Goal: Navigation & Orientation: Find specific page/section

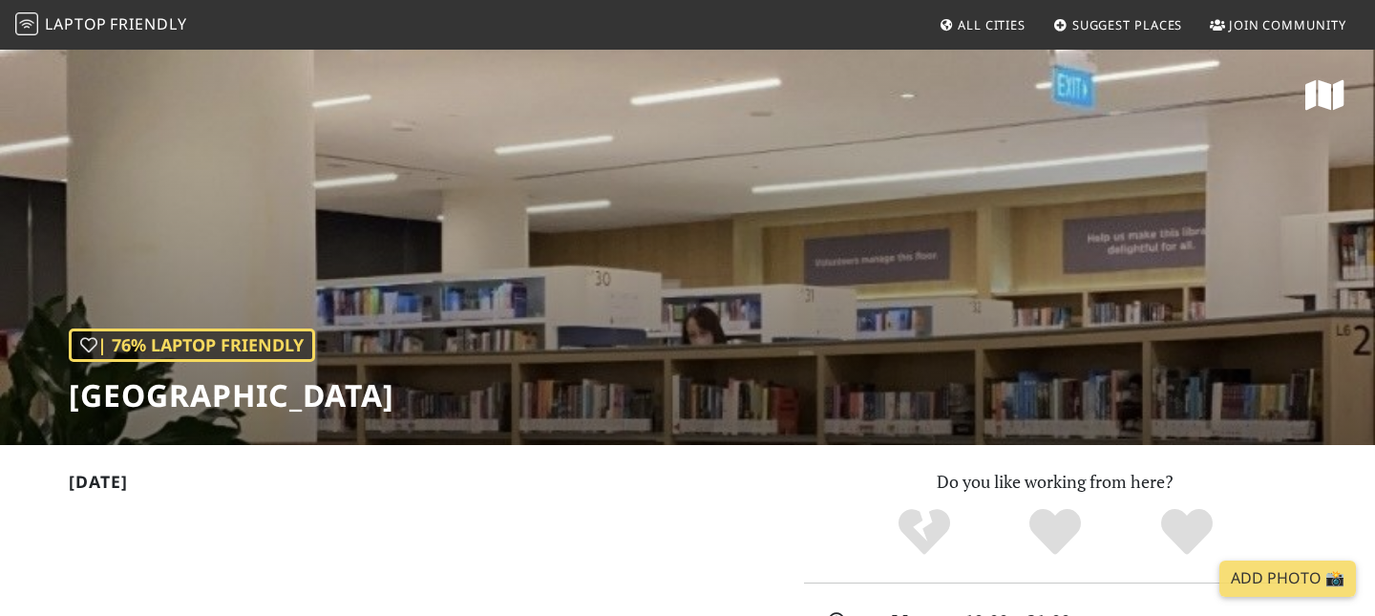
click at [478, 289] on div "| 76% Laptop Friendly [GEOGRAPHIC_DATA]" at bounding box center [687, 246] width 1375 height 397
click at [478, 290] on div "| 76% Laptop Friendly Tampines Regional Library" at bounding box center [687, 246] width 1375 height 397
click at [164, 22] on span "Friendly" at bounding box center [148, 23] width 76 height 21
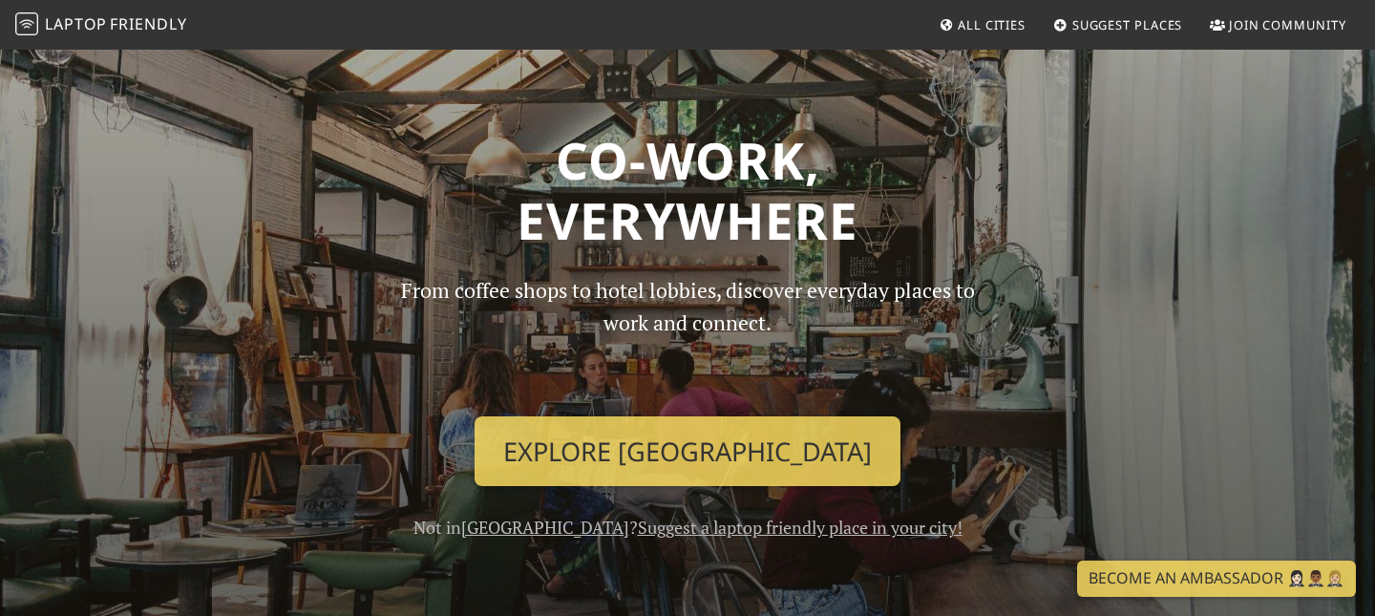
scroll to position [272, 0]
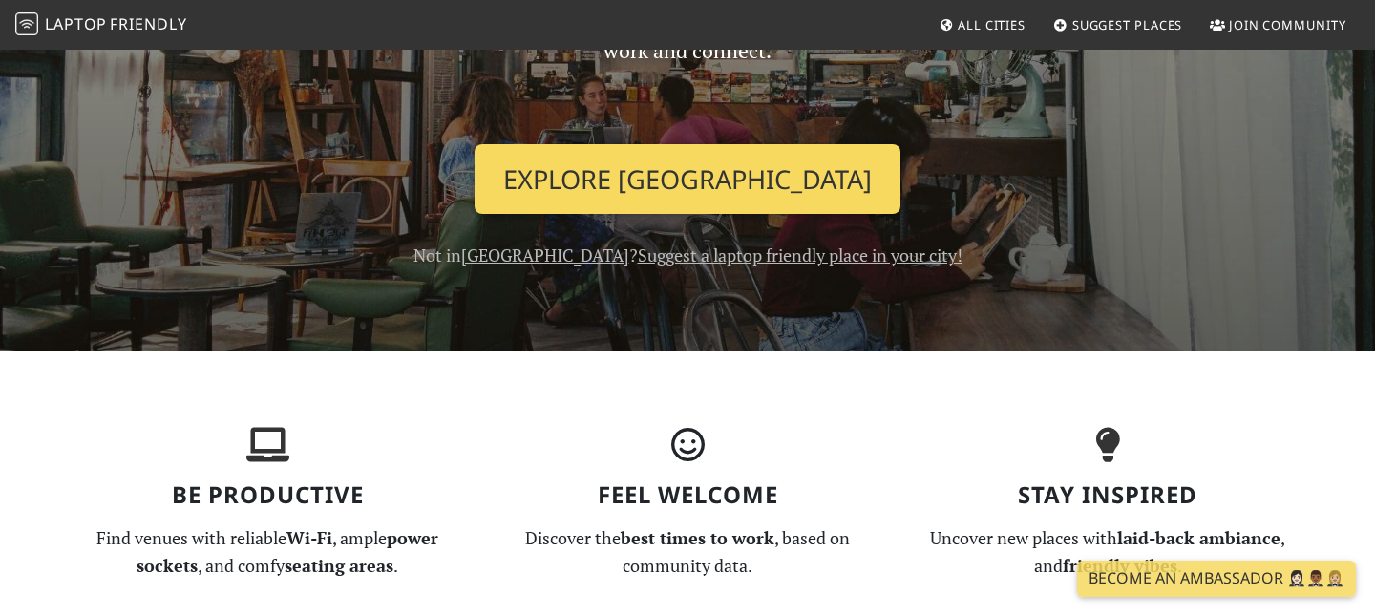
click at [649, 179] on link "Explore Singapore" at bounding box center [688, 179] width 426 height 71
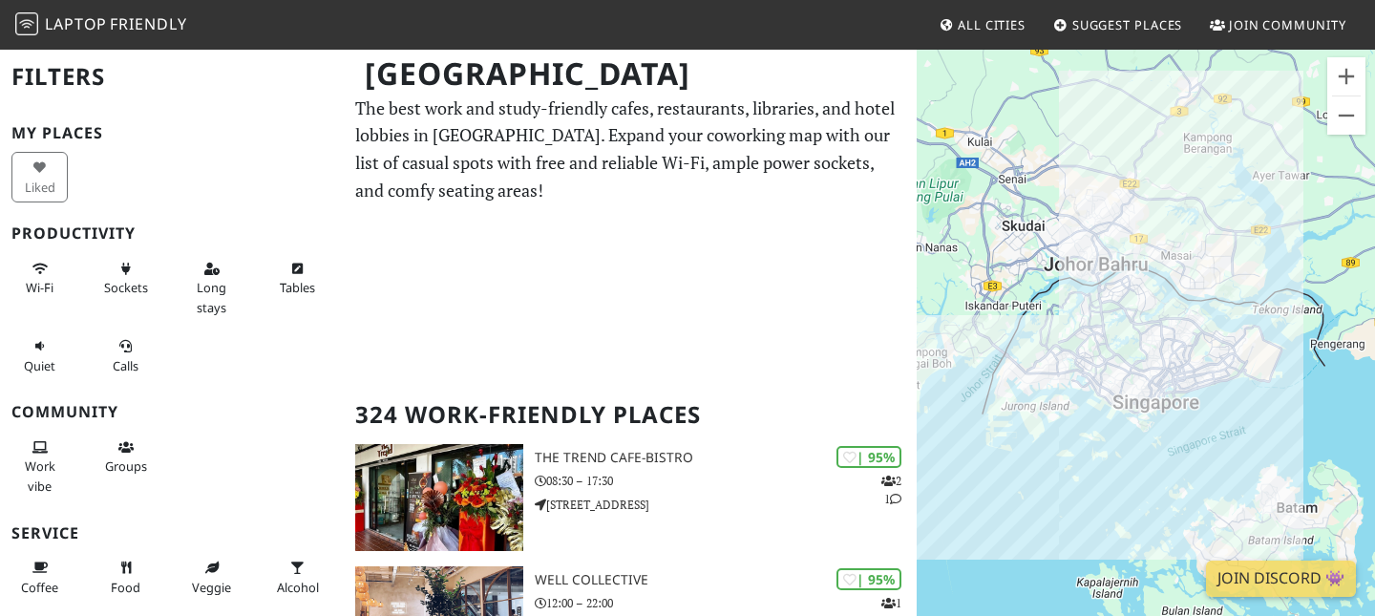
scroll to position [6, 0]
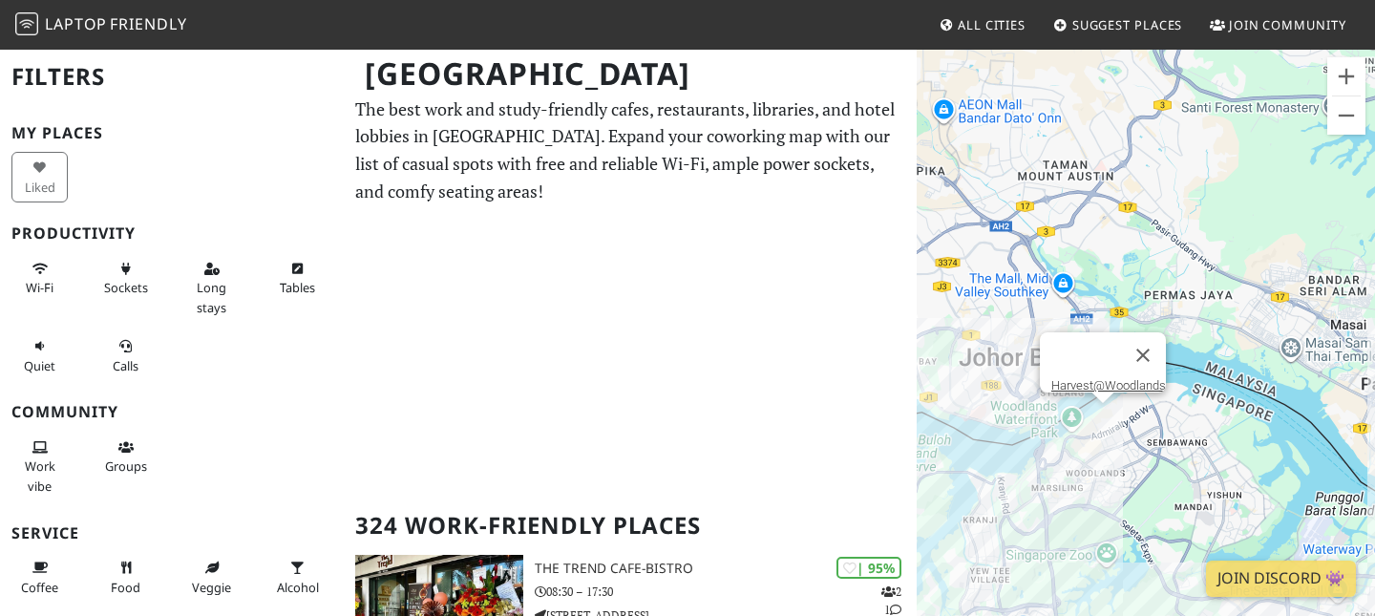
click at [1111, 412] on div "To navigate, press the arrow keys. Harvest@Woodlands" at bounding box center [1146, 356] width 458 height 616
click at [1111, 412] on div "To navigate, press the arrow keys. Harvest@Woodlands Harvest@Woodlands" at bounding box center [1146, 356] width 458 height 616
click at [1108, 378] on link "Harvest@Woodlands" at bounding box center [1109, 385] width 115 height 14
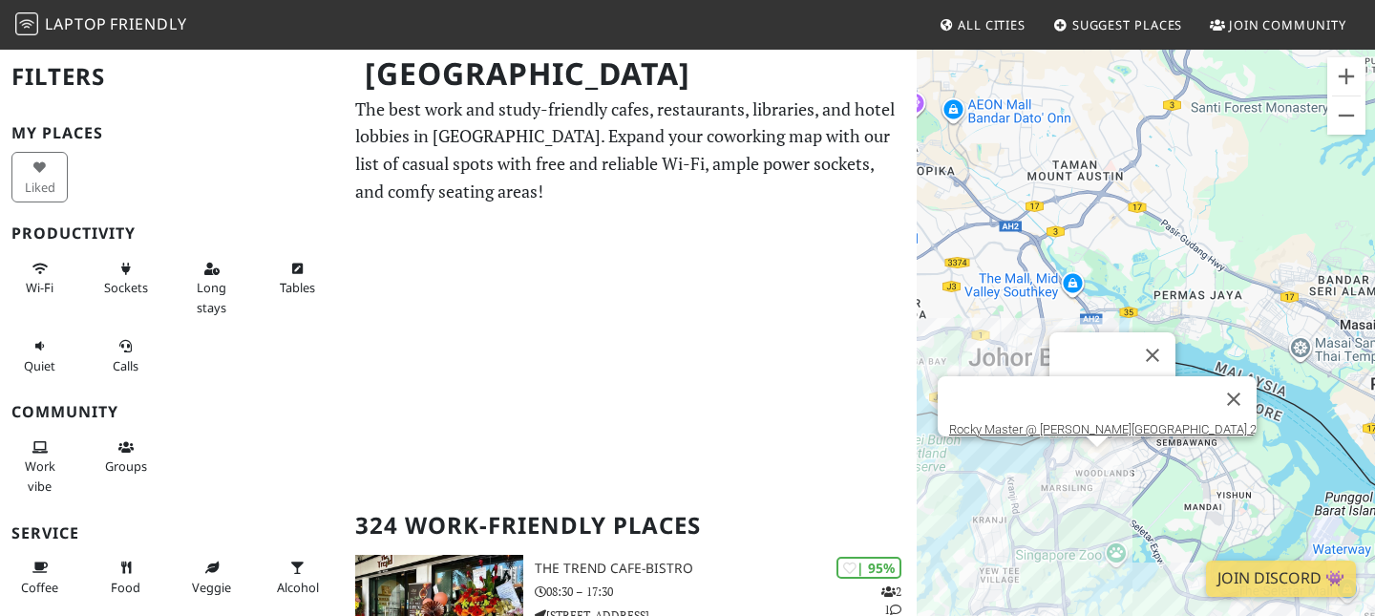
click at [1088, 457] on div "To navigate, press the arrow keys. Harvest@Woodlands Rocky Master @ Woods Squar…" at bounding box center [1146, 356] width 458 height 616
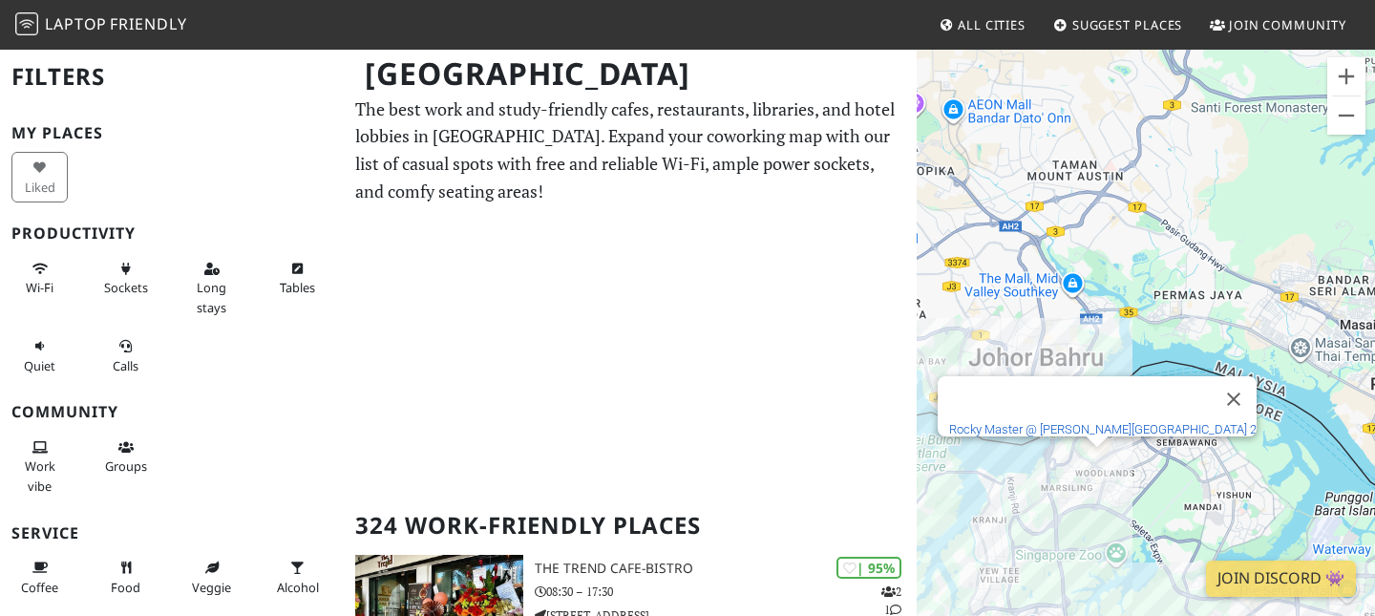
click at [1098, 422] on link "Rocky Master @ Woods Square Tower 2" at bounding box center [1103, 429] width 308 height 14
click at [1211, 378] on button "Close" at bounding box center [1234, 399] width 46 height 46
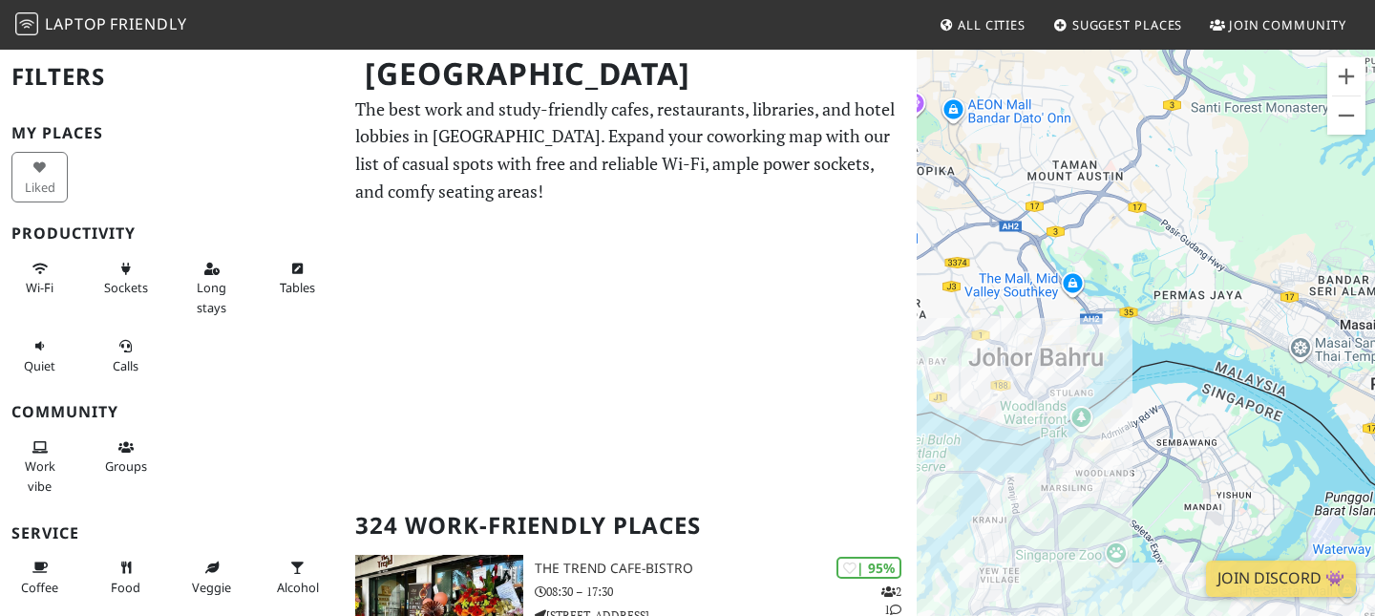
click at [1141, 471] on div "To navigate, press the arrow keys." at bounding box center [1146, 356] width 458 height 616
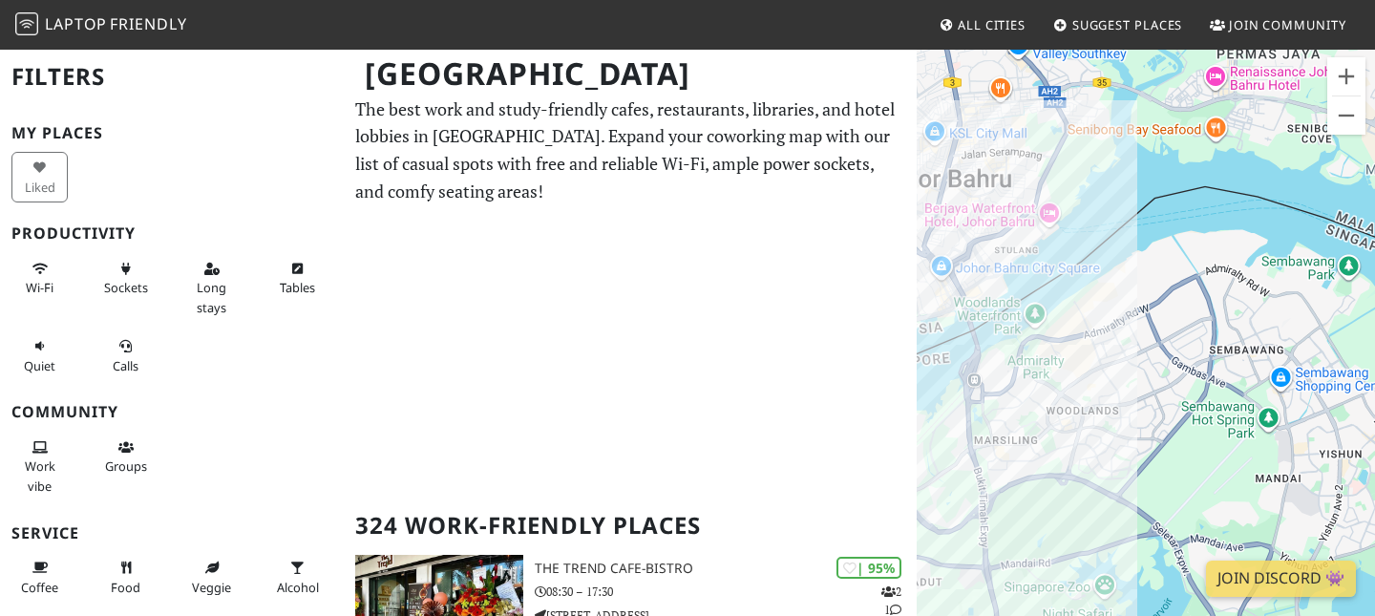
drag, startPoint x: 1112, startPoint y: 487, endPoint x: 1146, endPoint y: 384, distance: 108.7
click at [1146, 384] on div "To navigate, press the arrow keys." at bounding box center [1146, 356] width 458 height 616
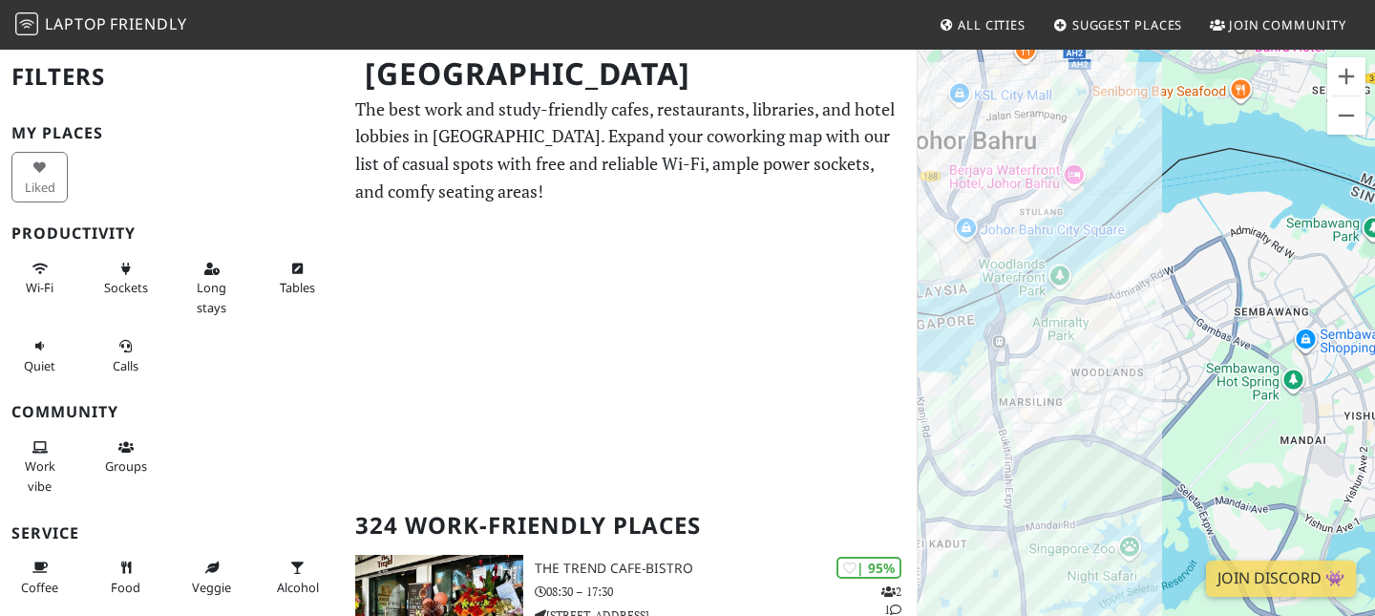
click at [1146, 384] on div "To navigate, press the arrow keys." at bounding box center [1146, 356] width 458 height 616
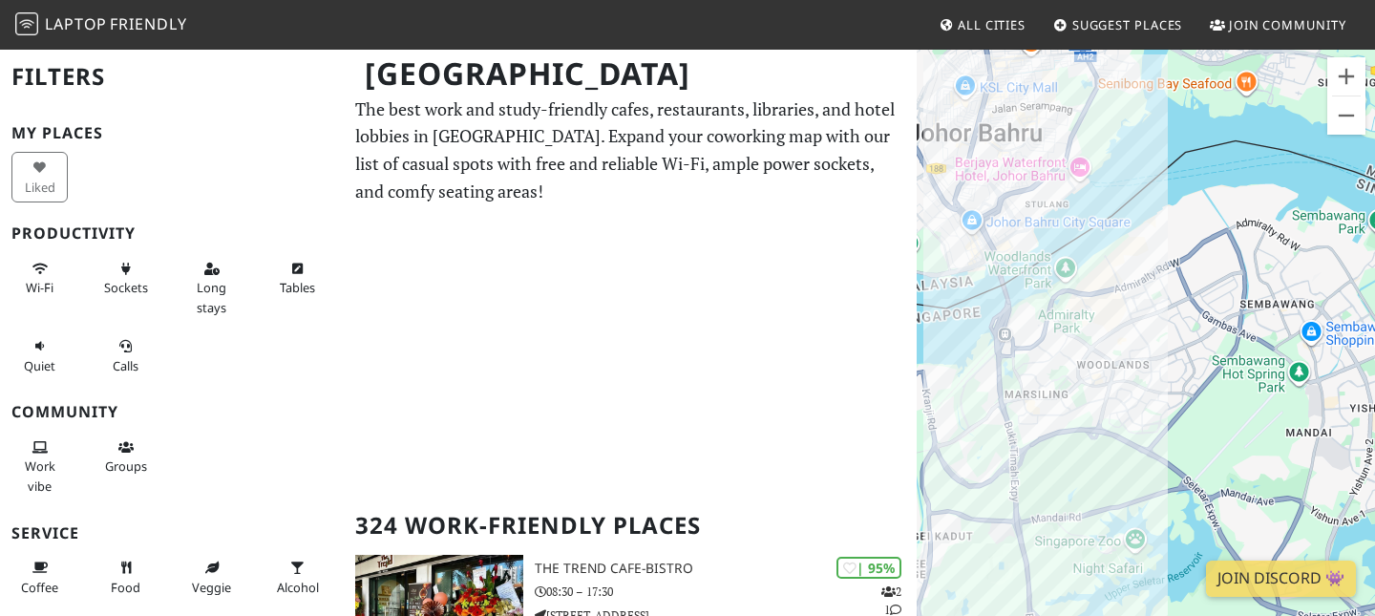
drag, startPoint x: 1126, startPoint y: 372, endPoint x: 1133, endPoint y: 361, distance: 13.3
click at [1133, 361] on div "To navigate, press the arrow keys." at bounding box center [1146, 356] width 458 height 616
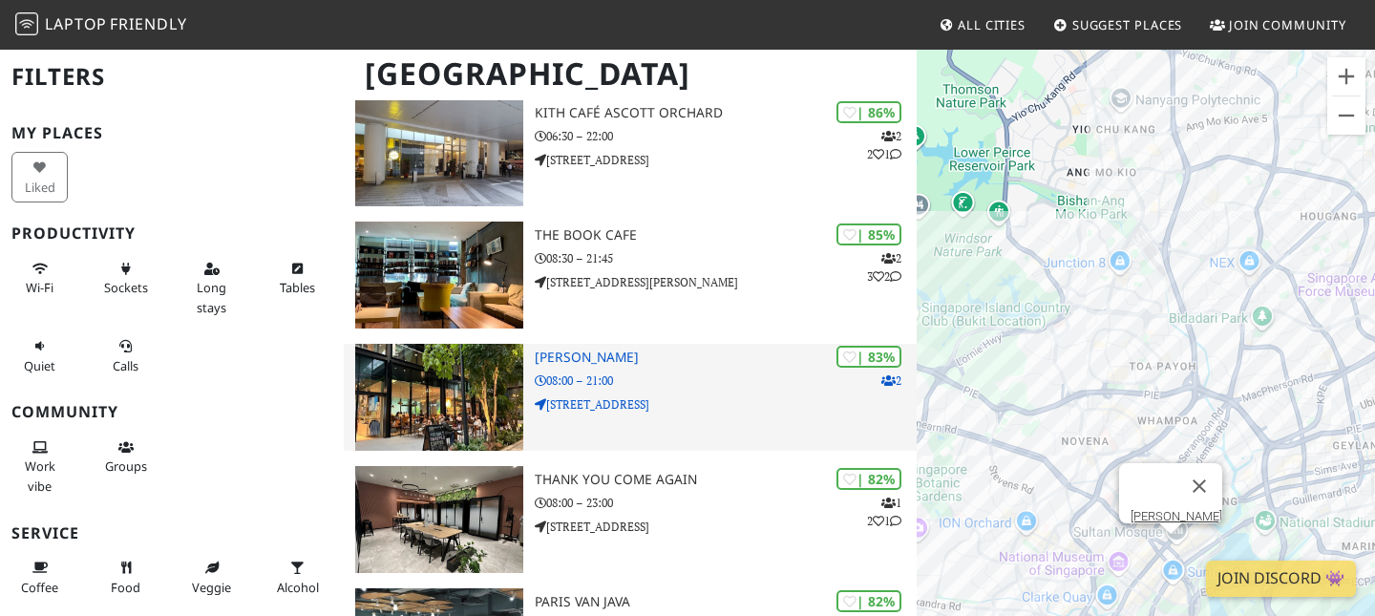
scroll to position [1222, 0]
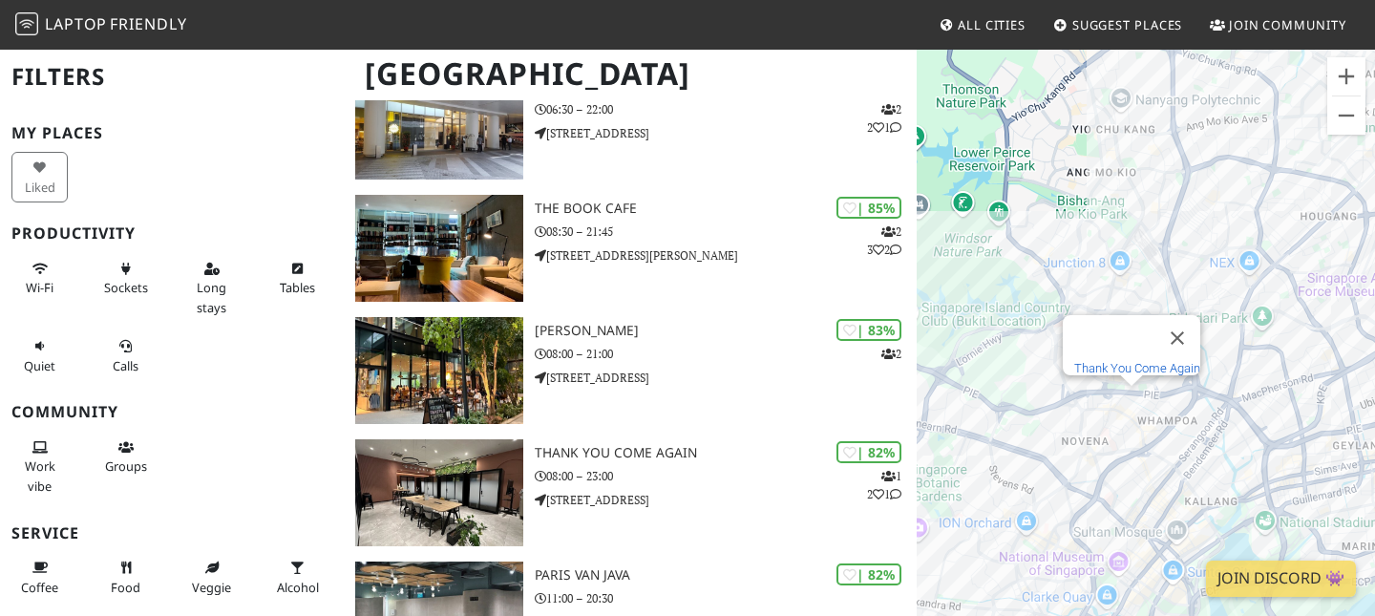
click at [1145, 361] on link "Thank You Come Again" at bounding box center [1138, 368] width 126 height 14
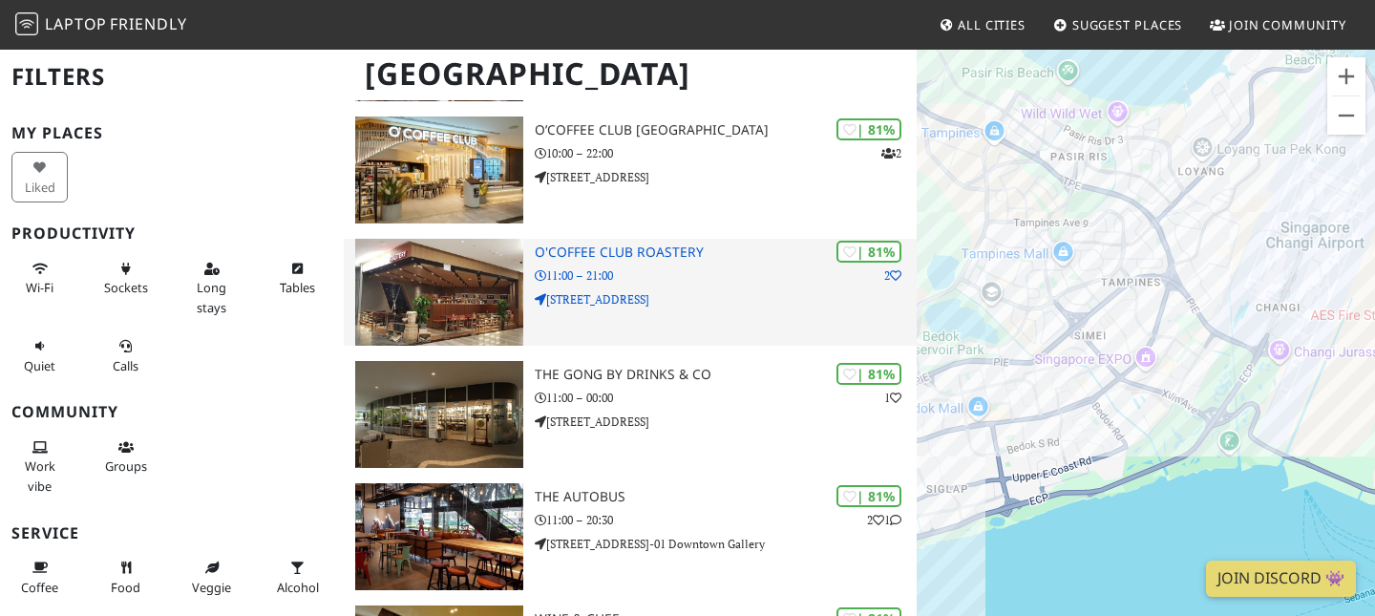
scroll to position [2231, 0]
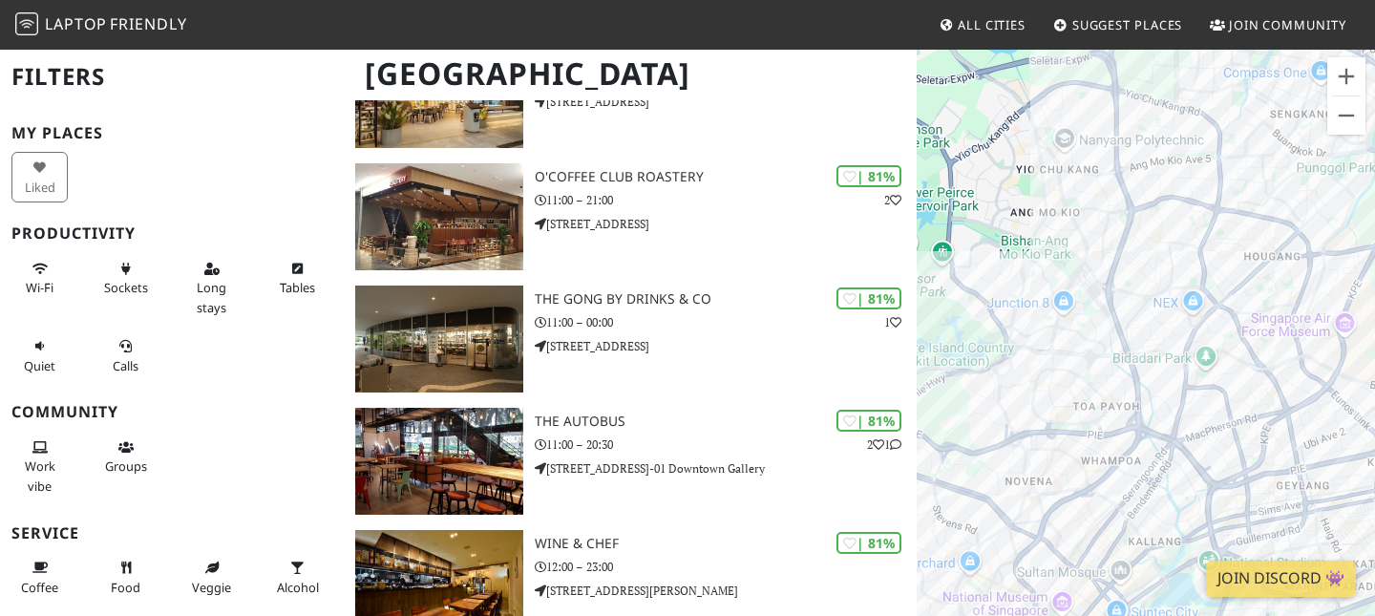
drag, startPoint x: 1095, startPoint y: 135, endPoint x: 1136, endPoint y: 291, distance: 161.9
click at [1137, 292] on div "To navigate, press the arrow keys." at bounding box center [1146, 356] width 458 height 616
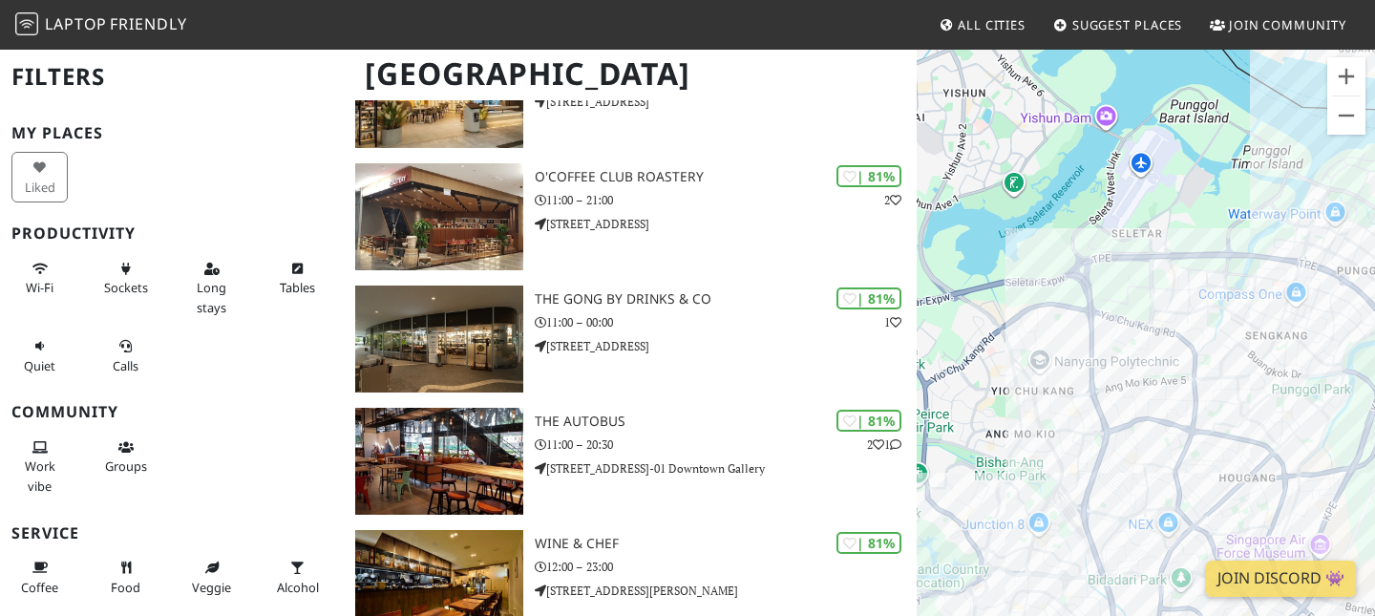
drag, startPoint x: 1136, startPoint y: 291, endPoint x: 1108, endPoint y: 458, distance: 168.5
click at [1108, 458] on div "To navigate, press the arrow keys." at bounding box center [1146, 356] width 458 height 616
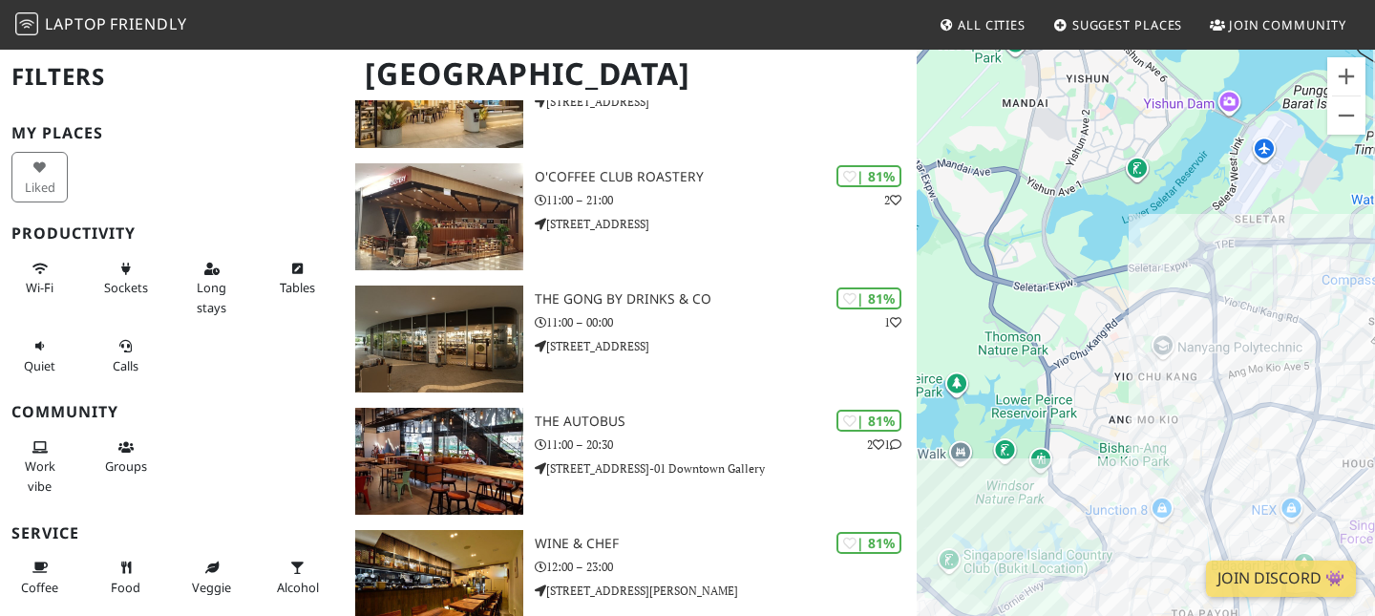
drag, startPoint x: 1090, startPoint y: 396, endPoint x: 1317, endPoint y: 379, distance: 228.0
click at [1318, 379] on div "To navigate, press the arrow keys." at bounding box center [1146, 356] width 458 height 616
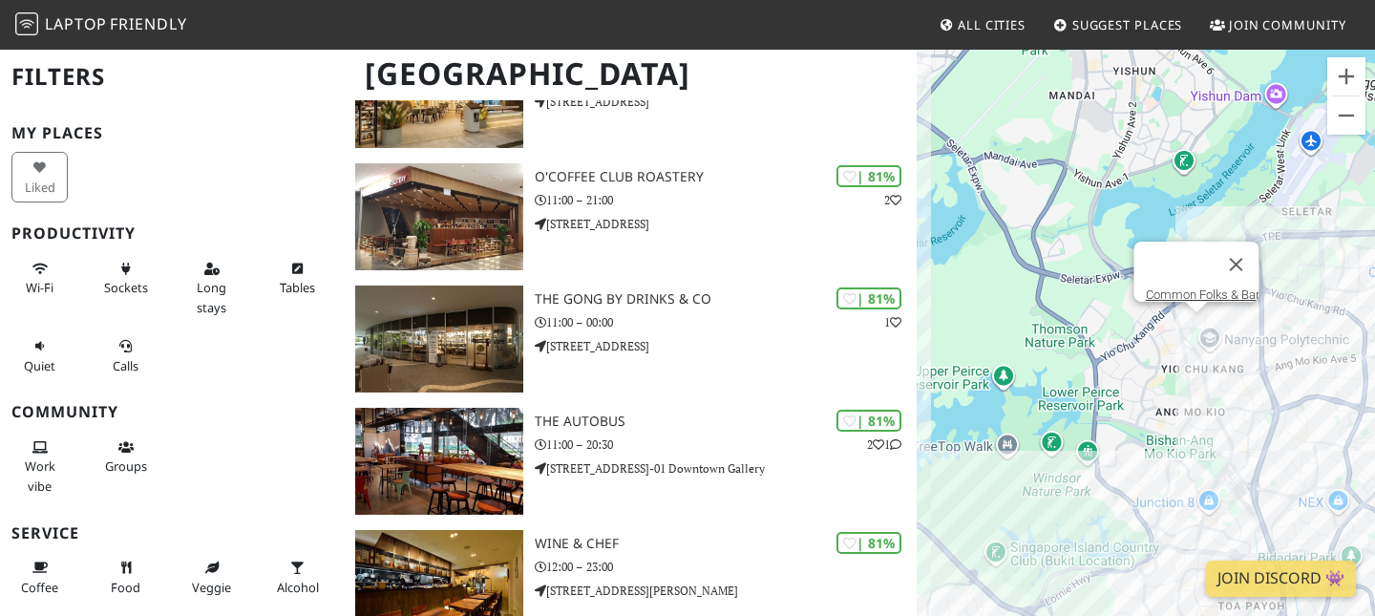
click at [1198, 327] on div "To navigate, press the arrow keys. Common Folks & Bar" at bounding box center [1146, 356] width 458 height 616
click at [1204, 287] on link "Common Folks & Bar" at bounding box center [1203, 294] width 114 height 14
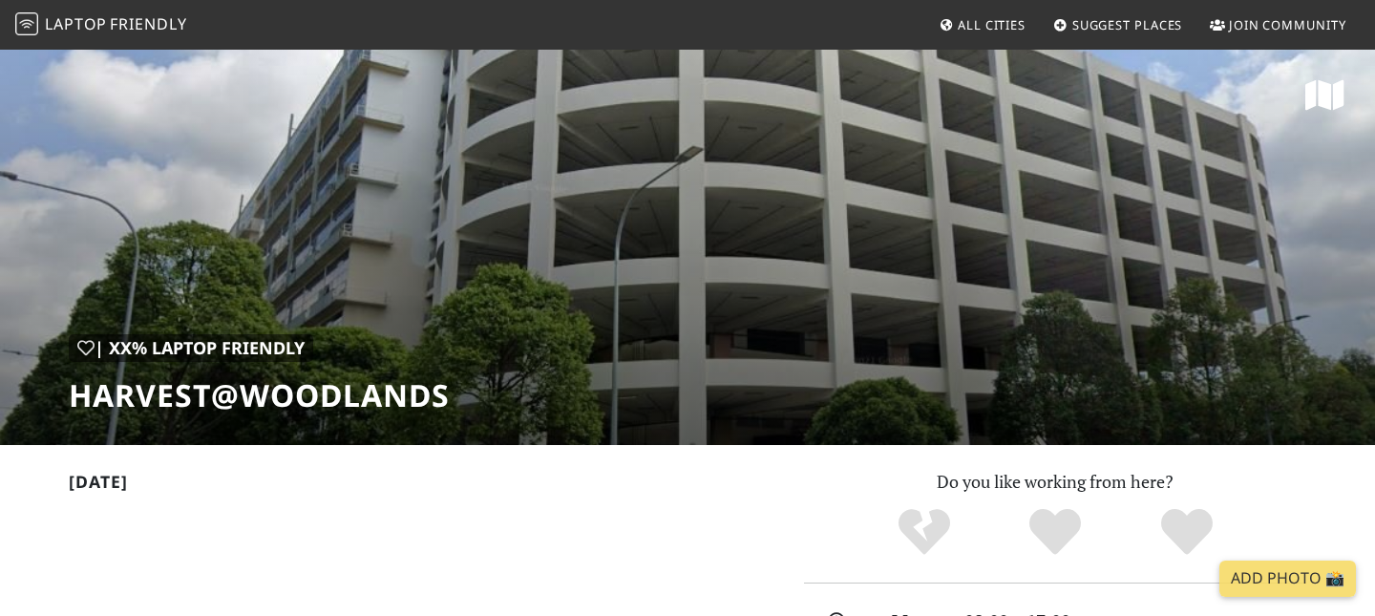
click at [422, 264] on div "| XX% Laptop Friendly Harvest@Woodlands" at bounding box center [687, 246] width 1375 height 397
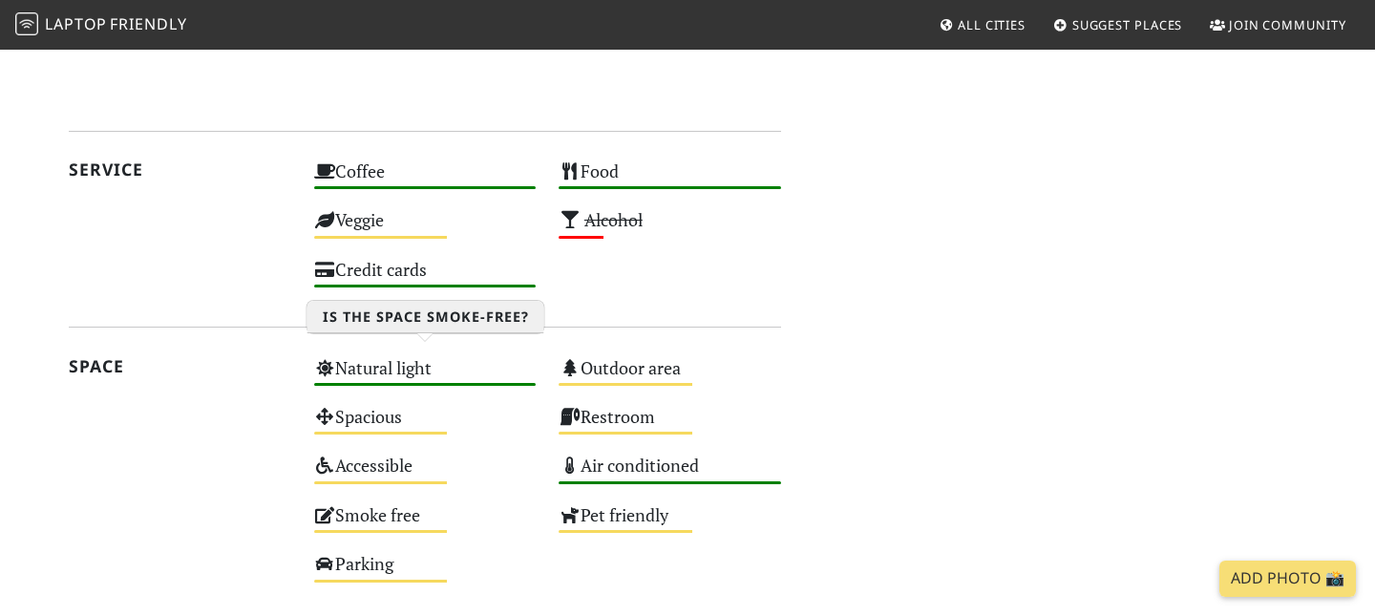
scroll to position [1593, 0]
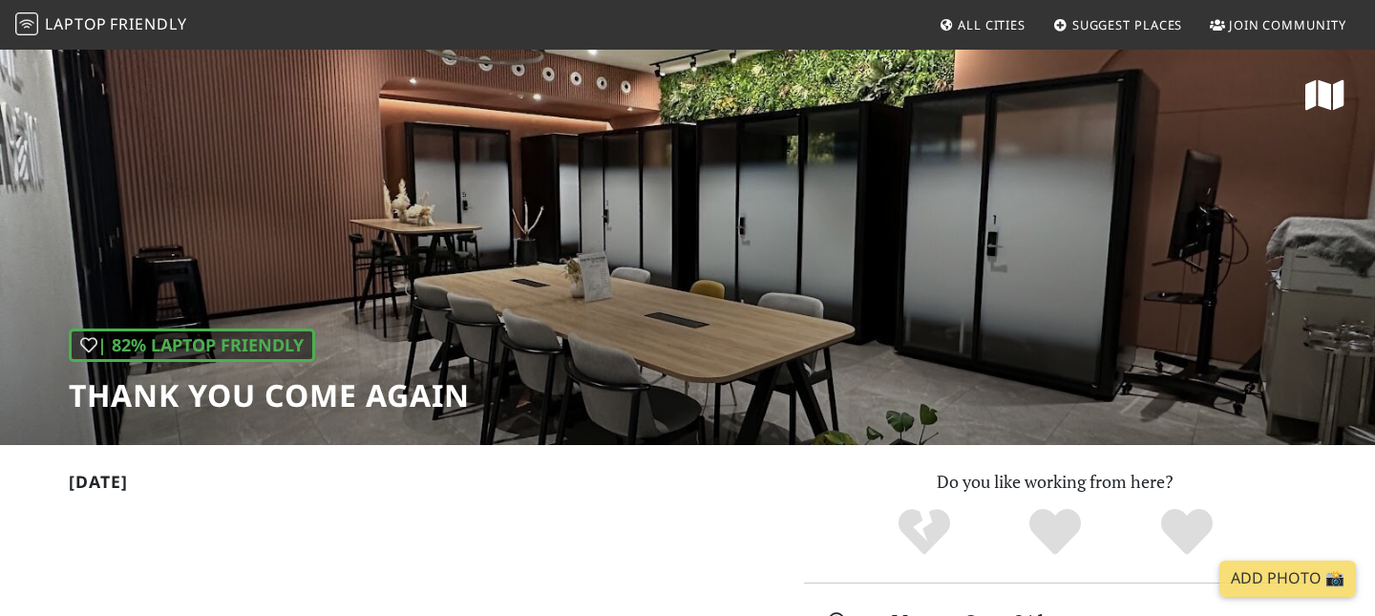
click at [1222, 257] on div "| 82% Laptop Friendly Thank You Come Again" at bounding box center [687, 246] width 1375 height 397
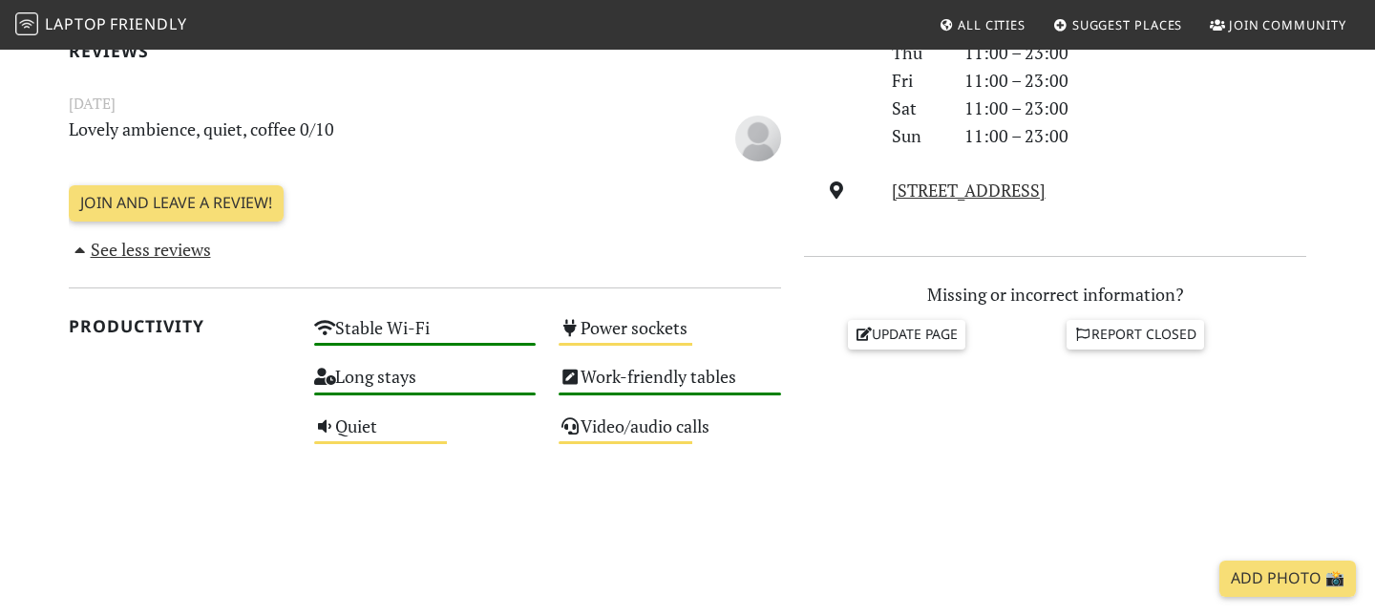
scroll to position [470, 0]
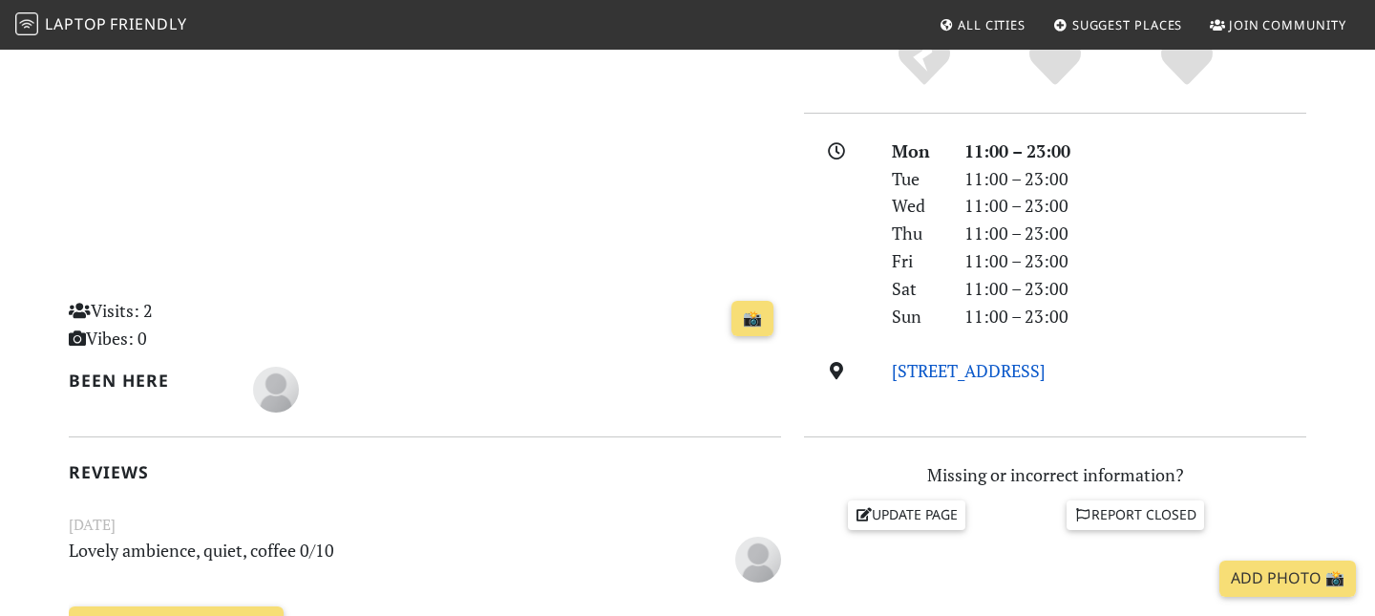
click at [930, 374] on link "[STREET_ADDRESS]" at bounding box center [969, 370] width 154 height 23
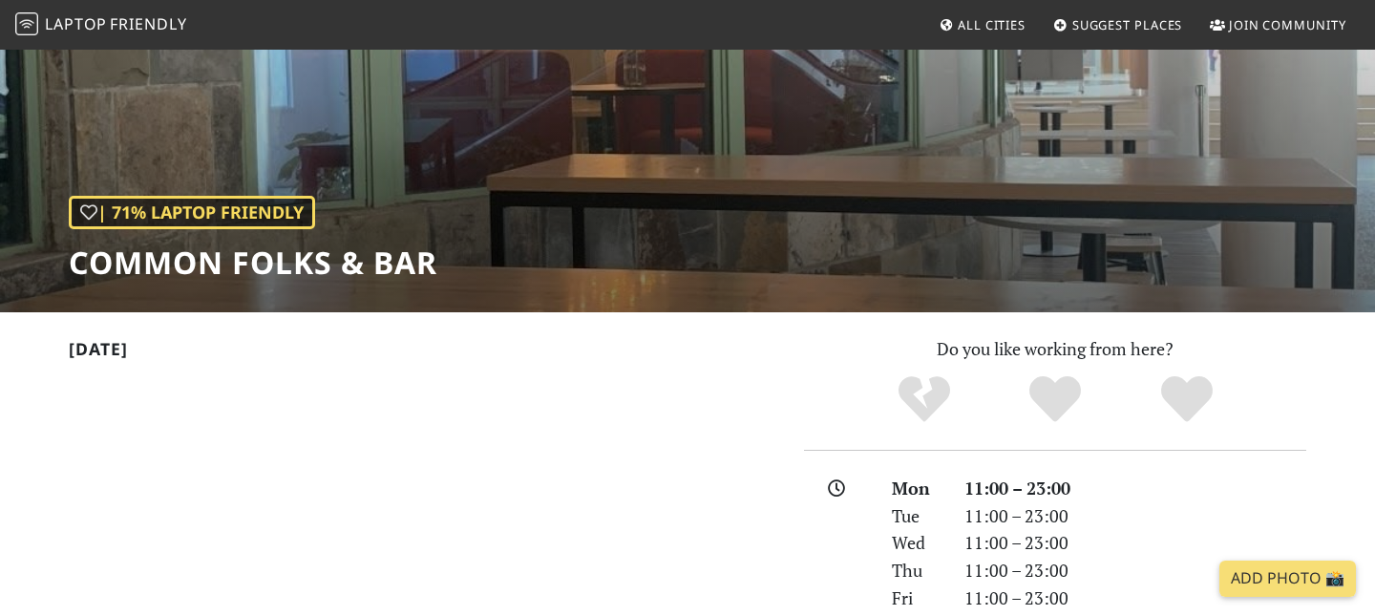
scroll to position [181, 0]
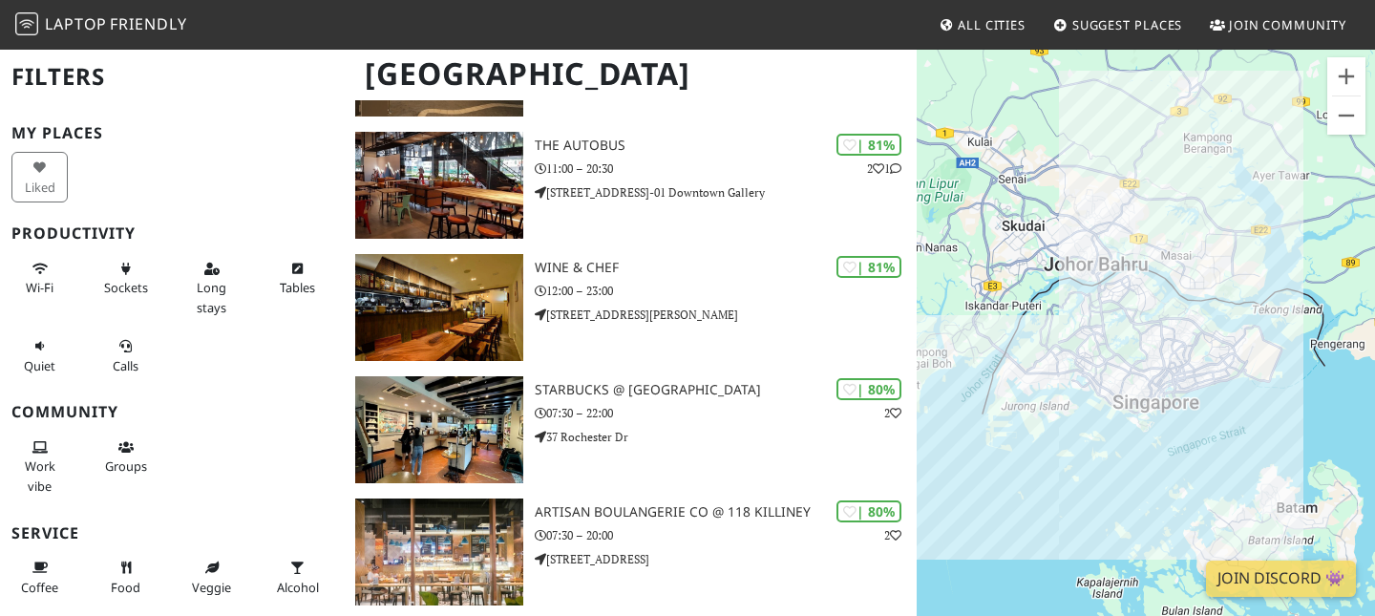
scroll to position [2239, 0]
click at [1355, 79] on button "Zoom in" at bounding box center [1347, 76] width 38 height 38
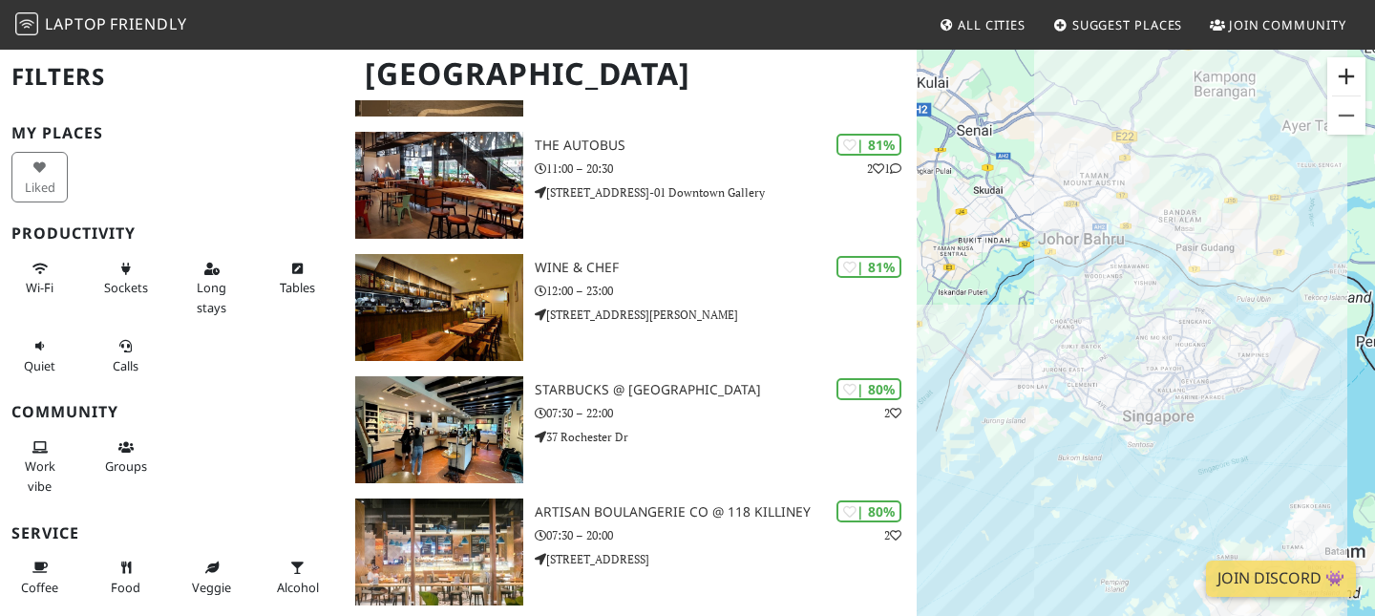
click at [1355, 79] on button "Zoom in" at bounding box center [1347, 76] width 38 height 38
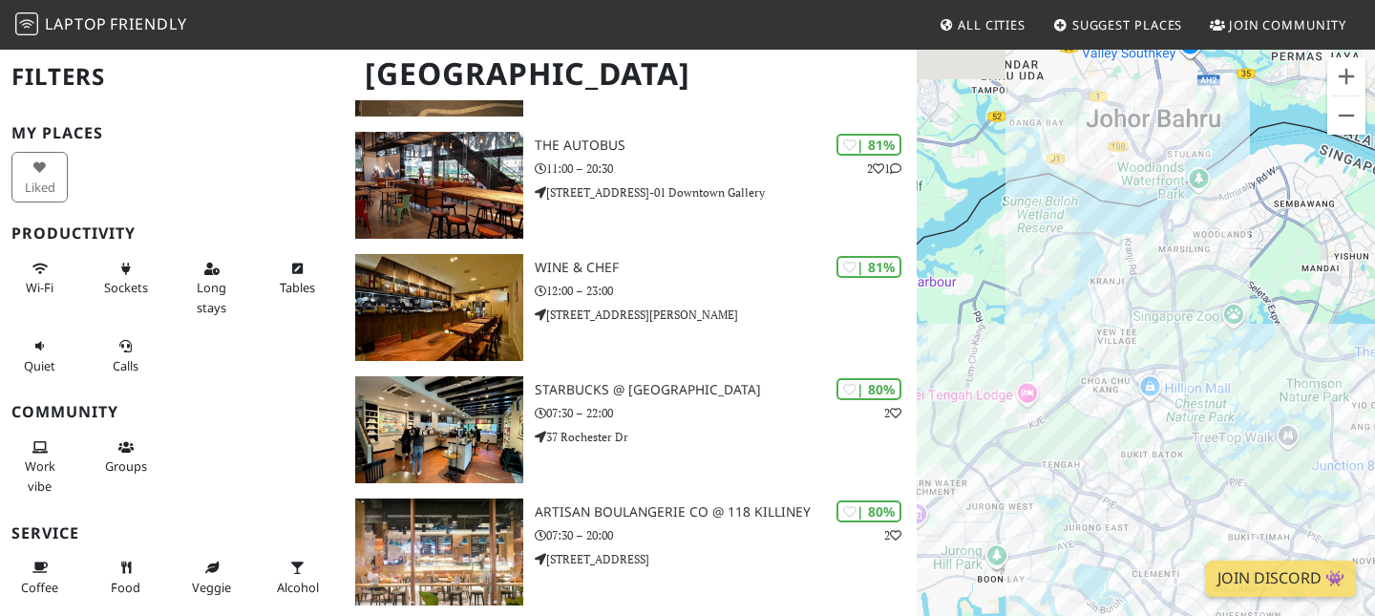
drag, startPoint x: 1102, startPoint y: 167, endPoint x: 1309, endPoint y: 292, distance: 242.1
click at [1309, 292] on div "To navigate, press the arrow keys." at bounding box center [1146, 356] width 458 height 616
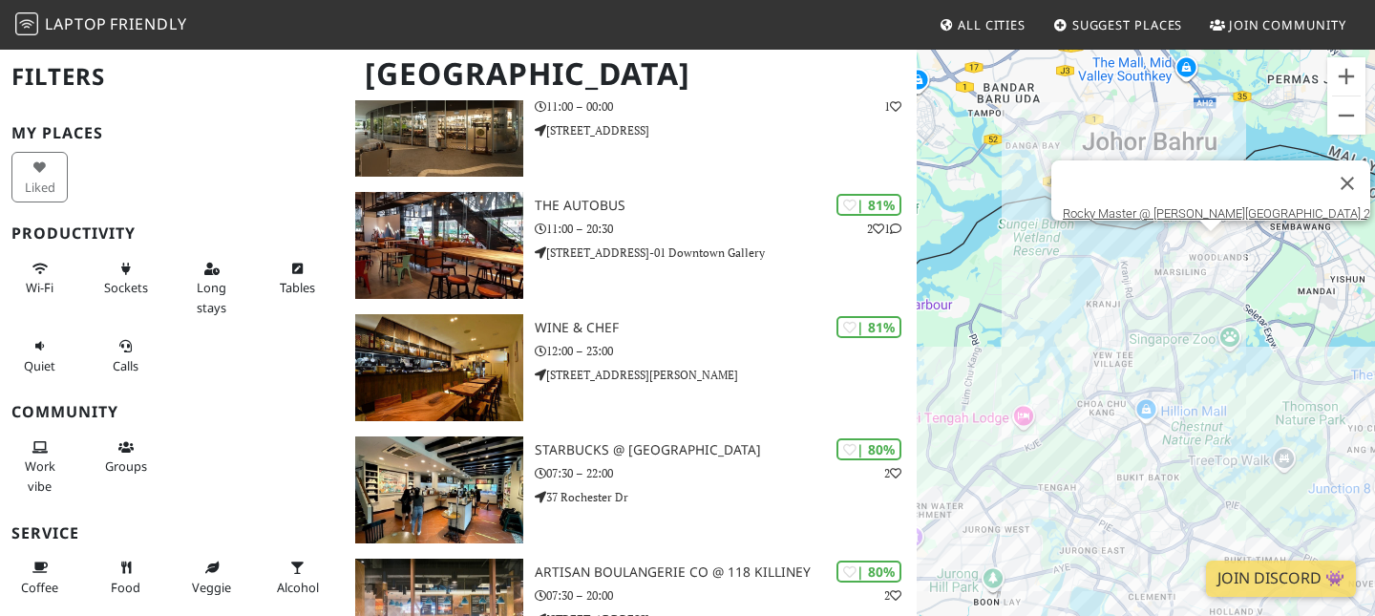
scroll to position [2458, 0]
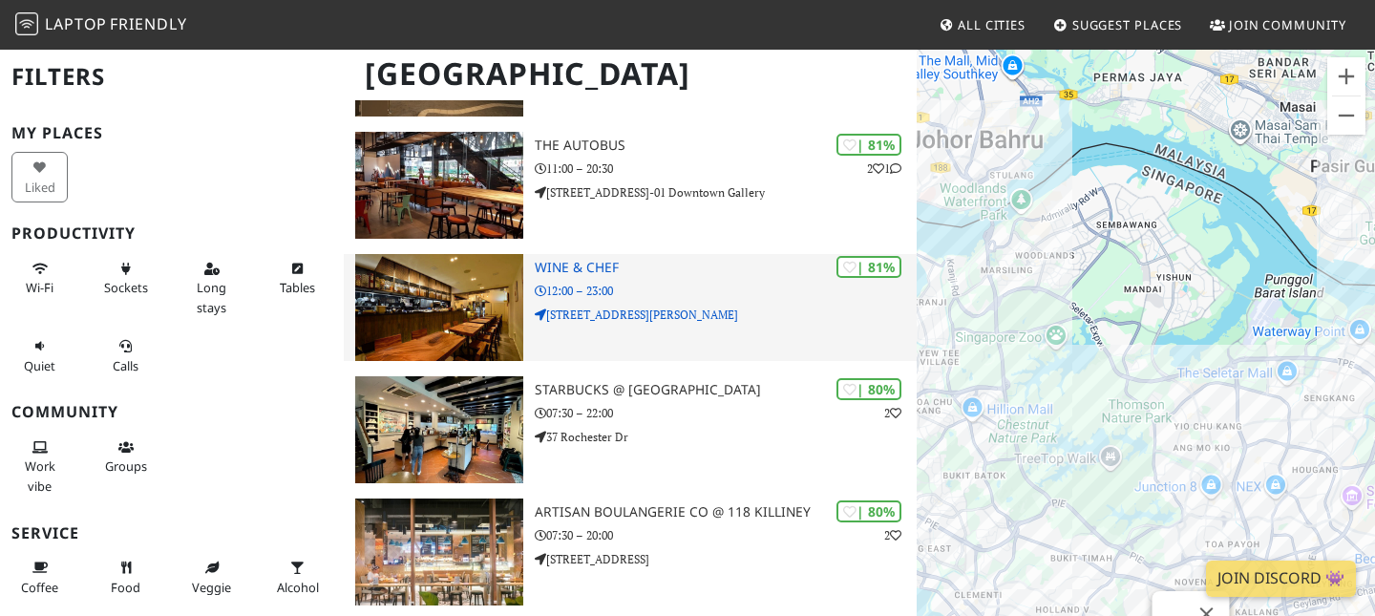
drag, startPoint x: 1217, startPoint y: 332, endPoint x: 873, endPoint y: 329, distance: 343.9
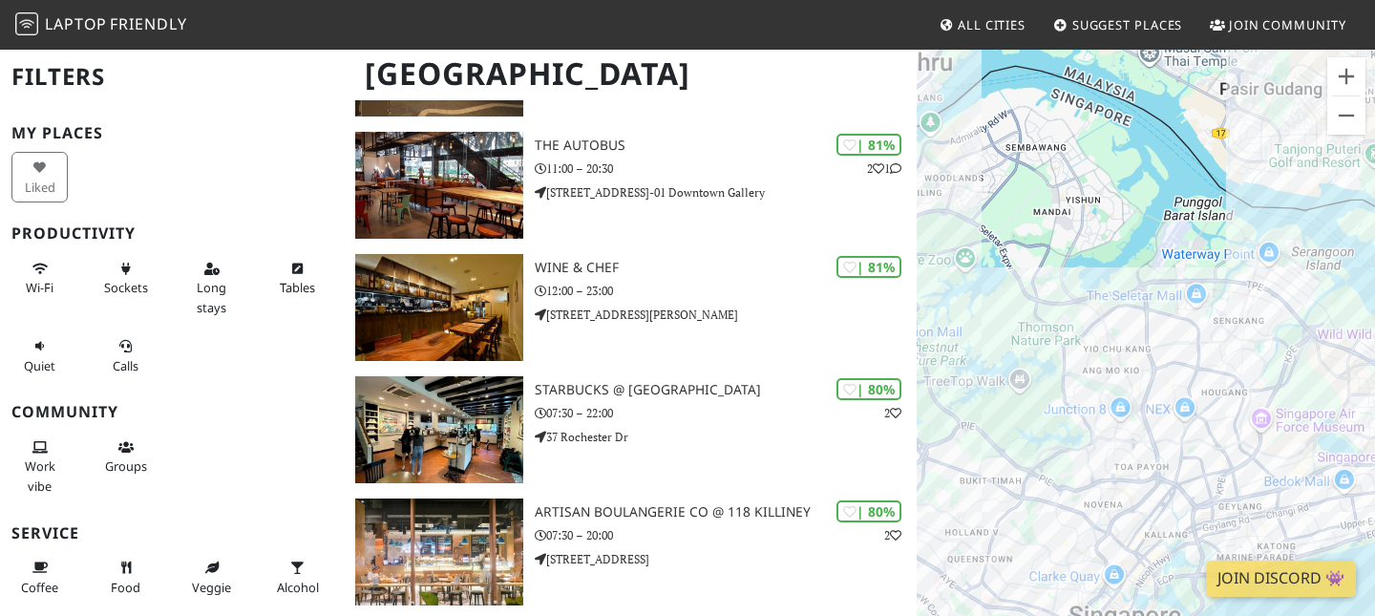
drag, startPoint x: 1165, startPoint y: 304, endPoint x: 1014, endPoint y: 315, distance: 151.3
click at [1014, 315] on div "To navigate, press the arrow keys." at bounding box center [1146, 356] width 458 height 616
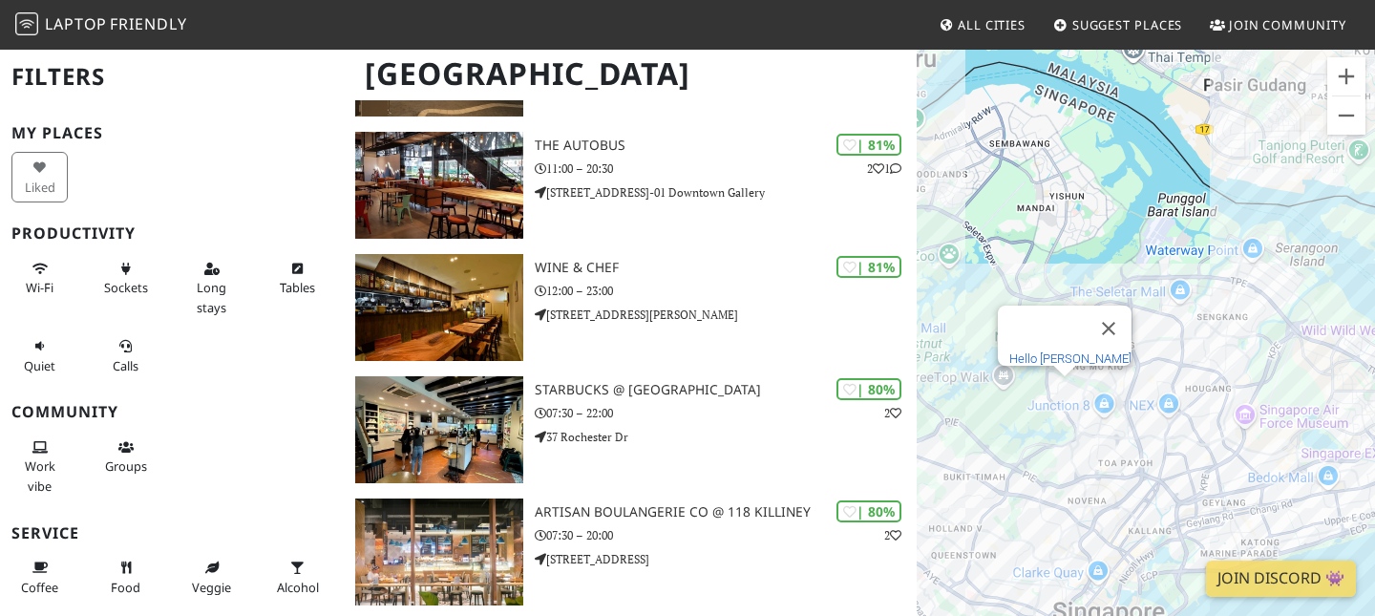
click at [1069, 351] on link "Hello Arigato" at bounding box center [1071, 358] width 122 height 14
click at [1340, 73] on button "Zoom in" at bounding box center [1347, 76] width 38 height 38
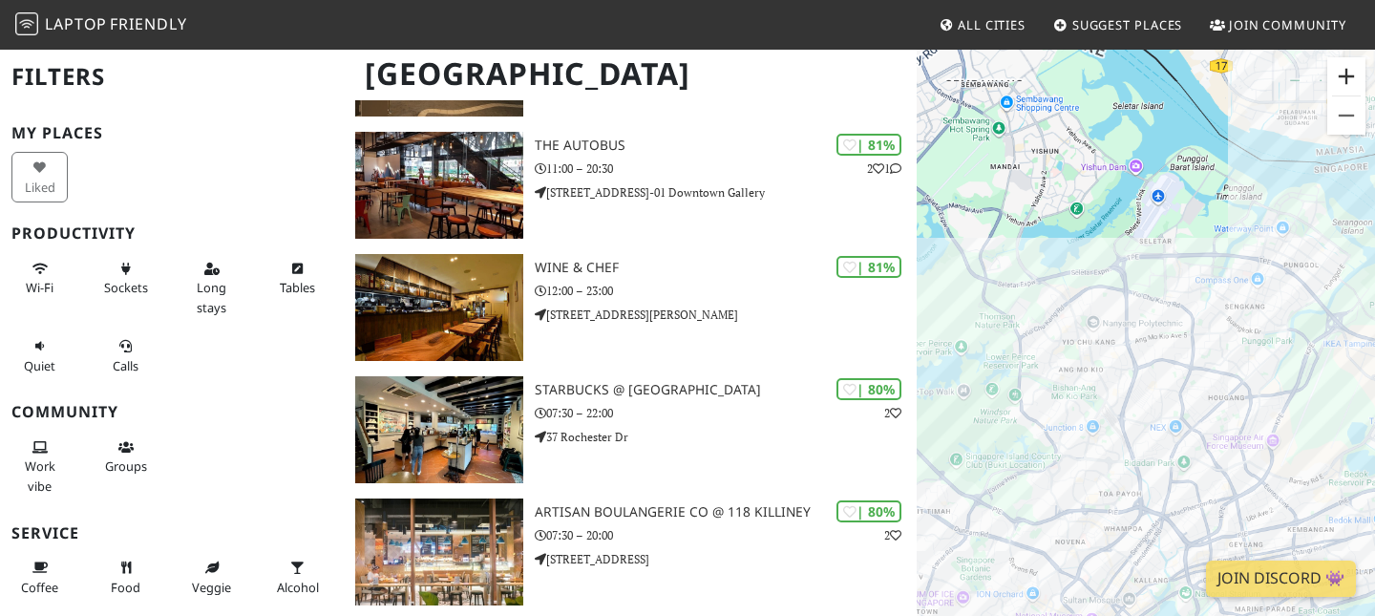
click at [1340, 73] on button "Zoom in" at bounding box center [1347, 76] width 38 height 38
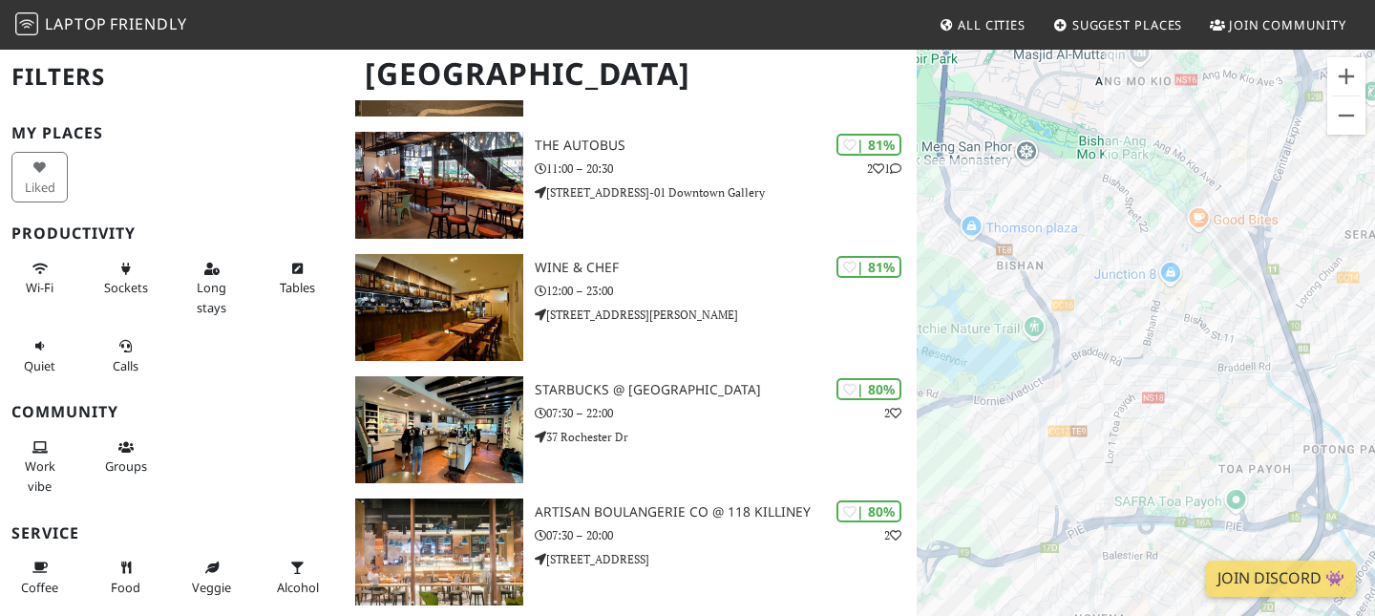
drag, startPoint x: 1079, startPoint y: 463, endPoint x: 1269, endPoint y: 142, distance: 373.0
click at [1269, 142] on div "To navigate, press the arrow keys." at bounding box center [1146, 356] width 458 height 616
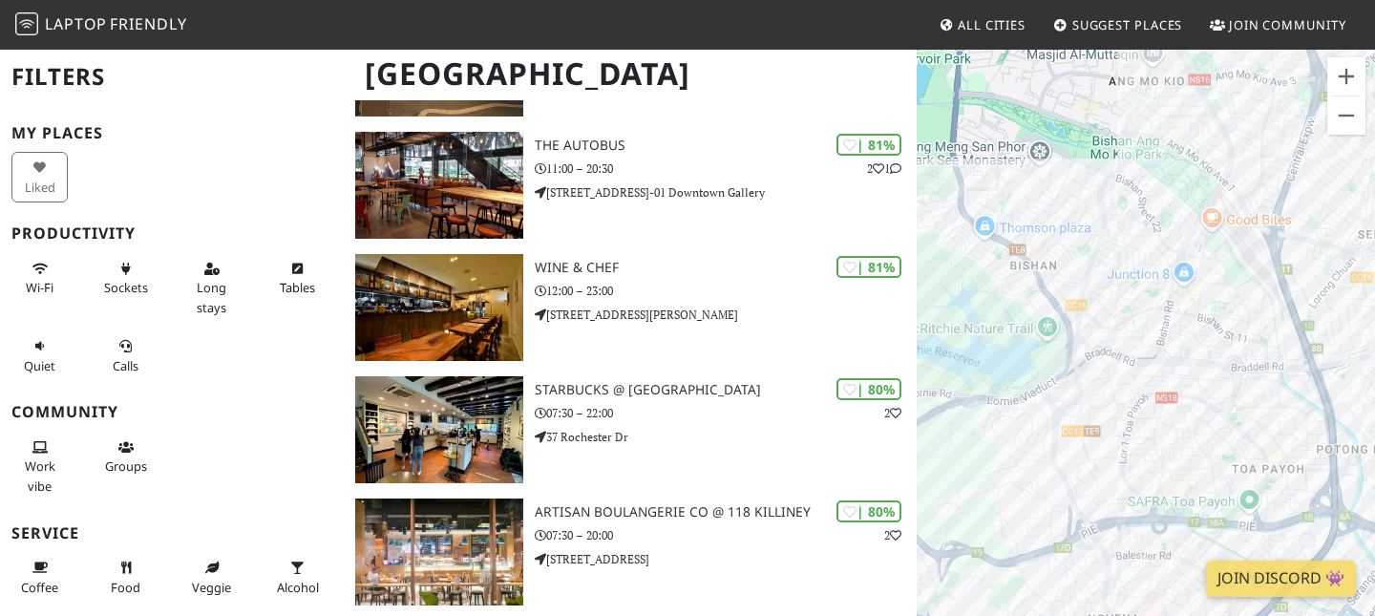
drag, startPoint x: 1044, startPoint y: 233, endPoint x: 1067, endPoint y: 233, distance: 22.9
click at [1067, 233] on div "To navigate, press the arrow keys." at bounding box center [1146, 356] width 458 height 616
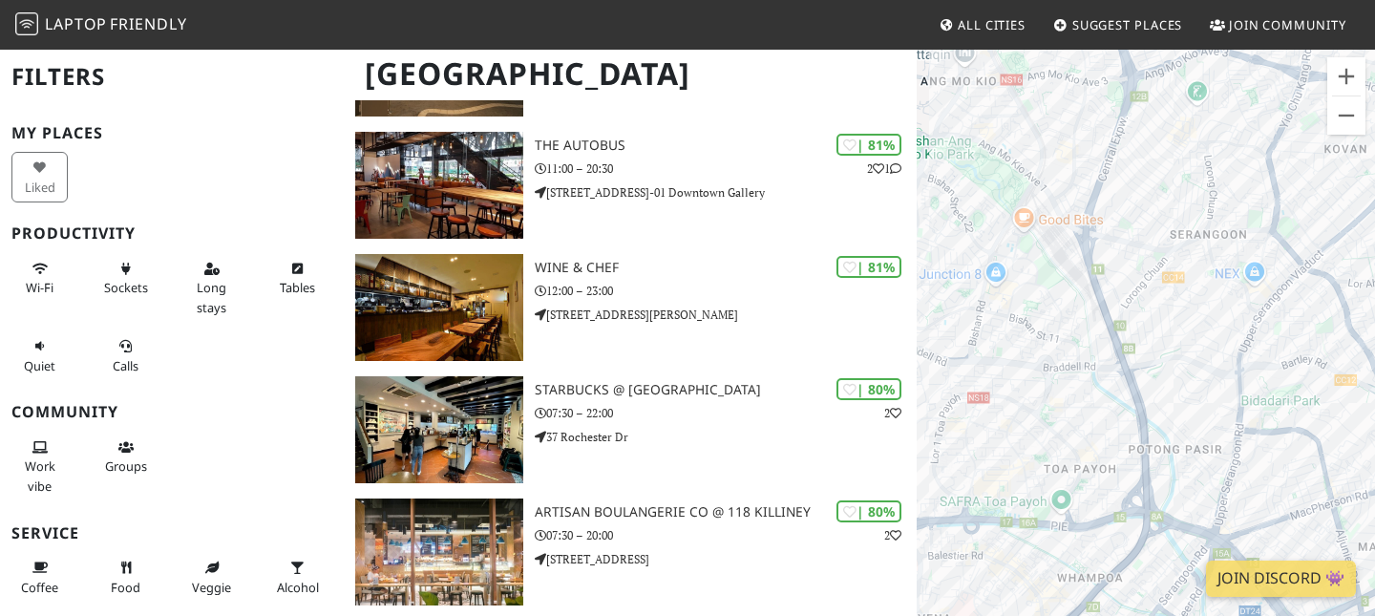
drag, startPoint x: 1279, startPoint y: 294, endPoint x: 1034, endPoint y: 291, distance: 244.5
click at [1034, 291] on div "To navigate, press the arrow keys." at bounding box center [1146, 356] width 458 height 616
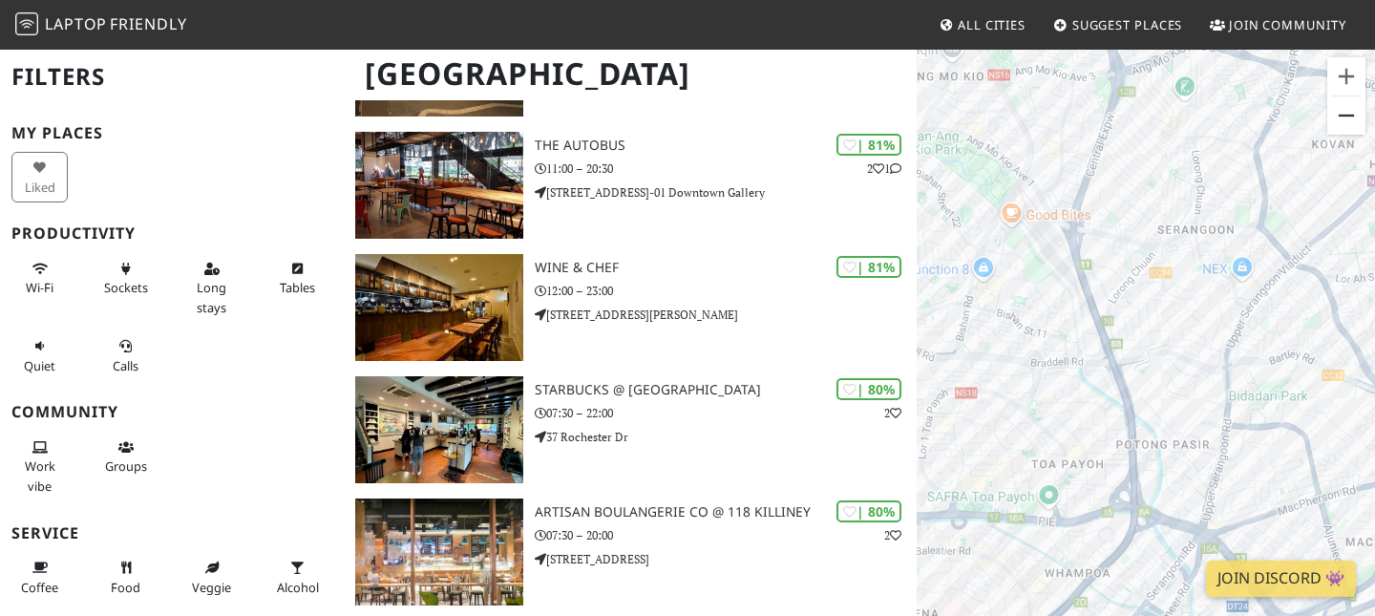
click at [1351, 107] on button "Zoom out" at bounding box center [1347, 115] width 38 height 38
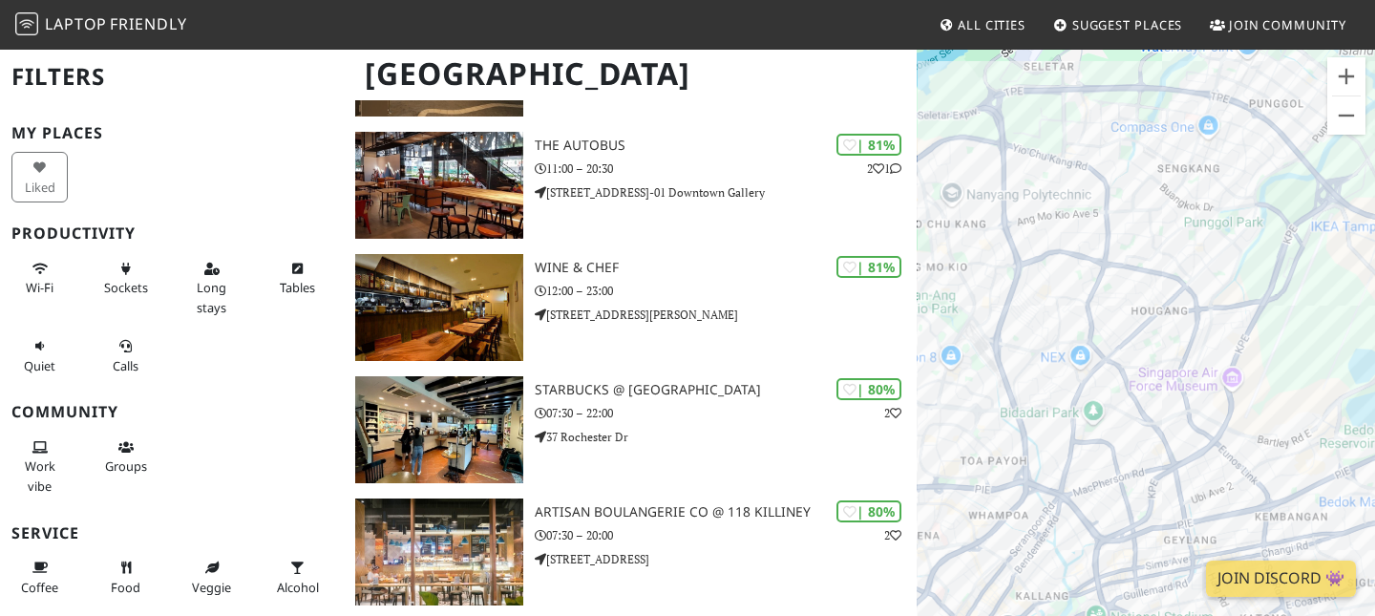
drag, startPoint x: 1303, startPoint y: 158, endPoint x: 1181, endPoint y: 209, distance: 132.7
click at [1181, 209] on div "To navigate, press the arrow keys." at bounding box center [1146, 356] width 458 height 616
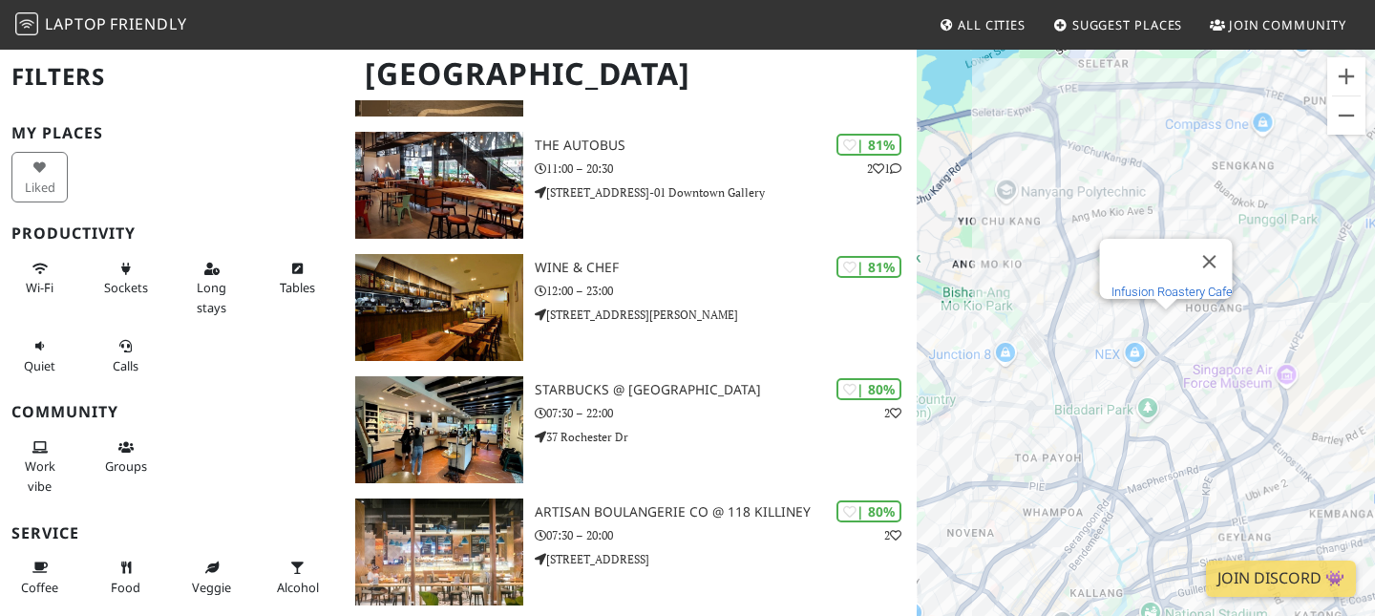
click at [1174, 285] on link "Infusion Roastery Cafe" at bounding box center [1172, 292] width 121 height 14
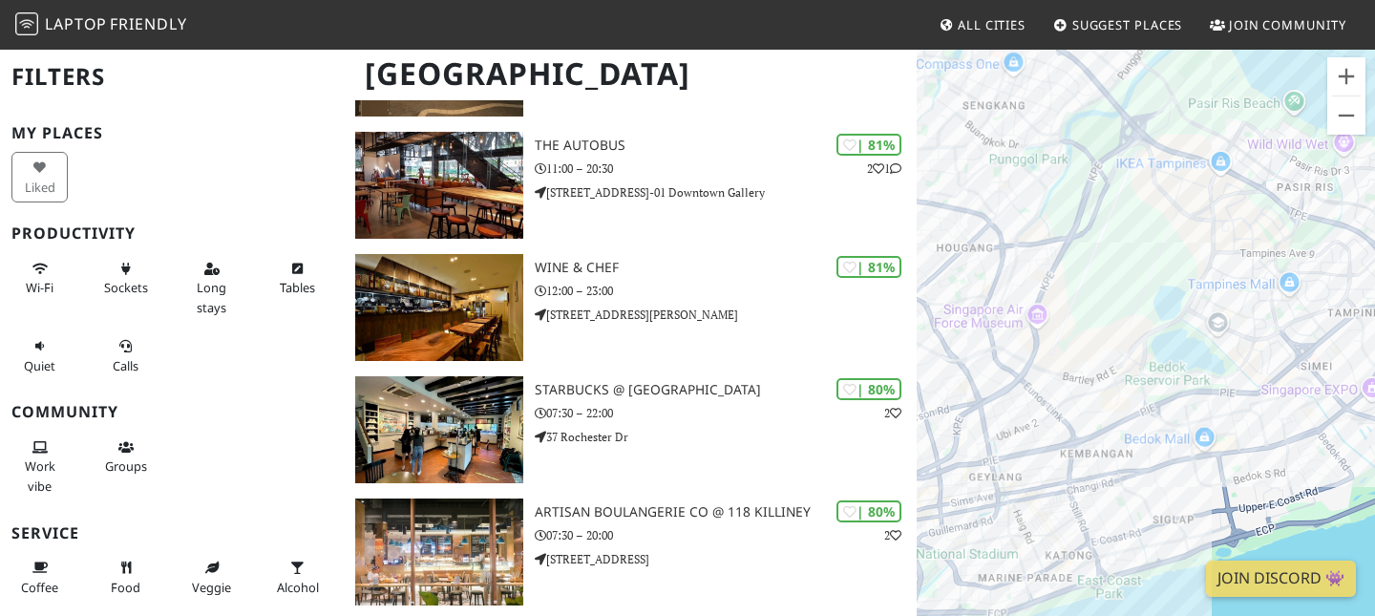
drag, startPoint x: 1280, startPoint y: 294, endPoint x: 1021, endPoint y: 235, distance: 265.5
click at [1021, 235] on div "To navigate, press the arrow keys." at bounding box center [1146, 356] width 458 height 616
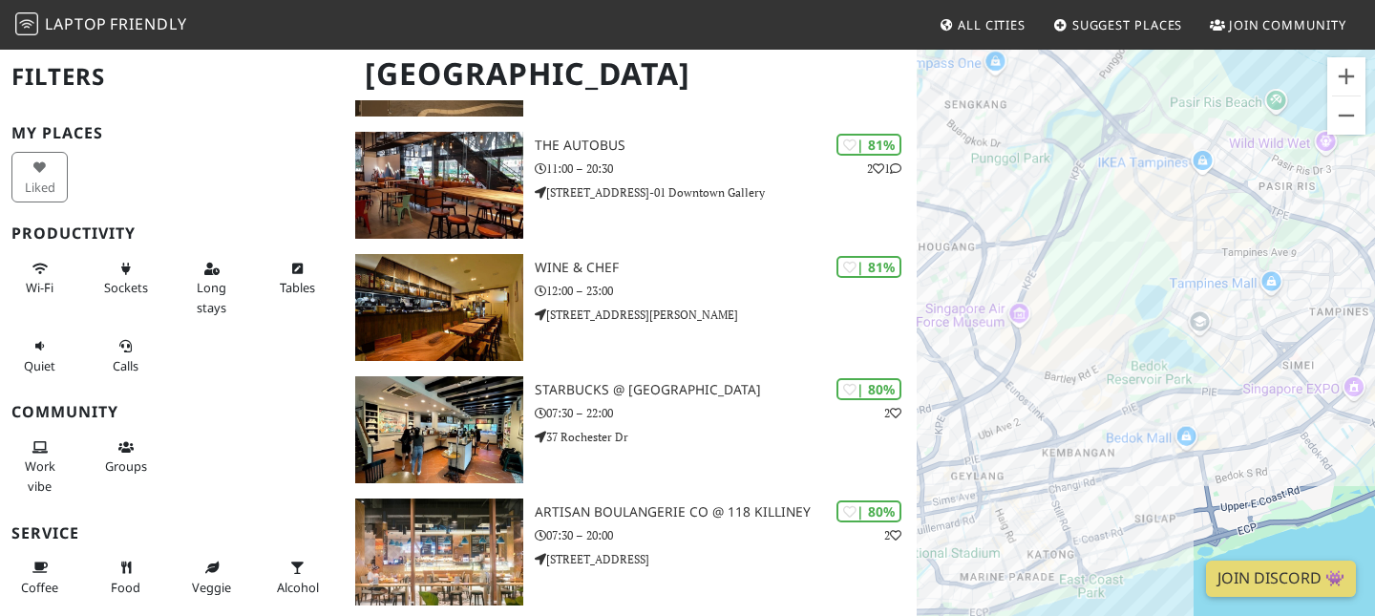
drag, startPoint x: 1166, startPoint y: 280, endPoint x: 1029, endPoint y: 281, distance: 137.5
click at [1029, 281] on div "To navigate, press the arrow keys." at bounding box center [1146, 356] width 458 height 616
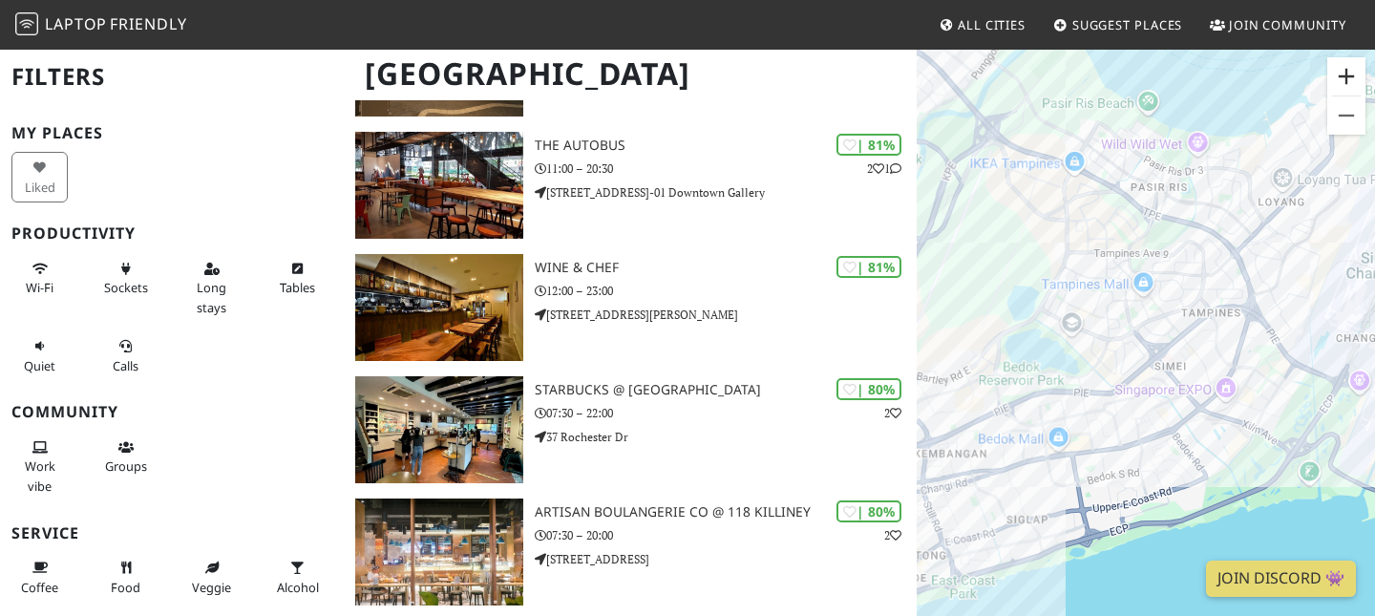
click at [1347, 67] on button "Zoom in" at bounding box center [1347, 76] width 38 height 38
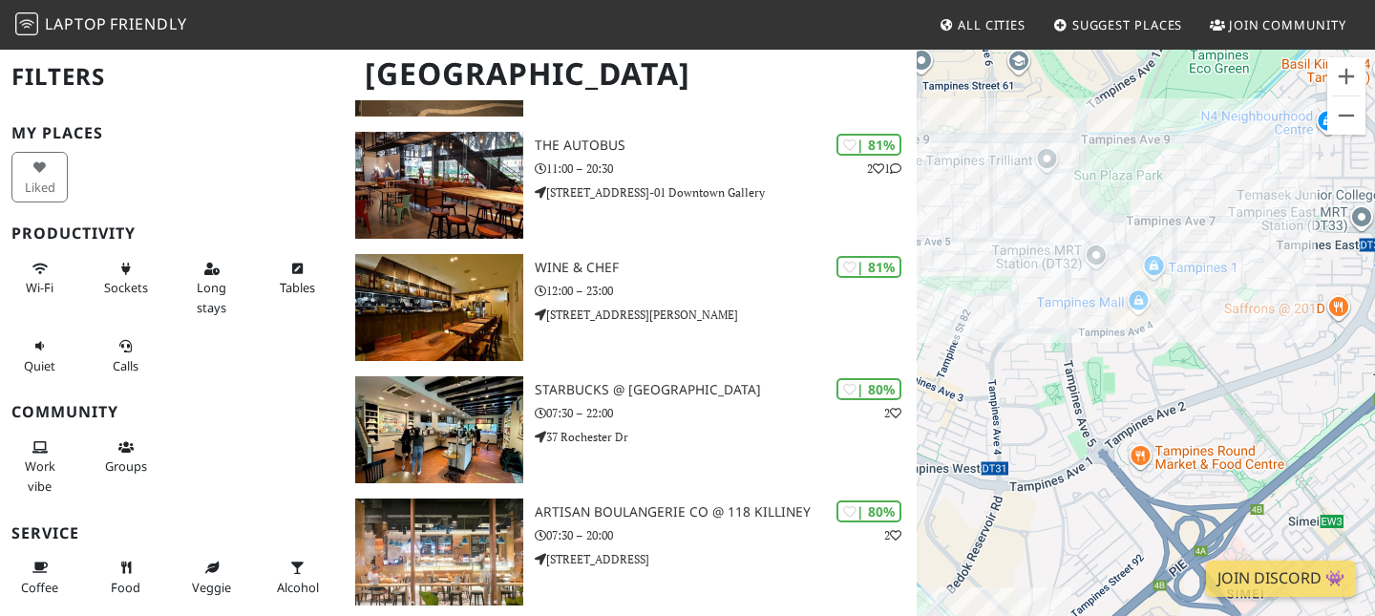
drag, startPoint x: 1211, startPoint y: 168, endPoint x: 1210, endPoint y: 368, distance: 199.6
click at [1210, 368] on div "To navigate, press the arrow keys." at bounding box center [1146, 356] width 458 height 616
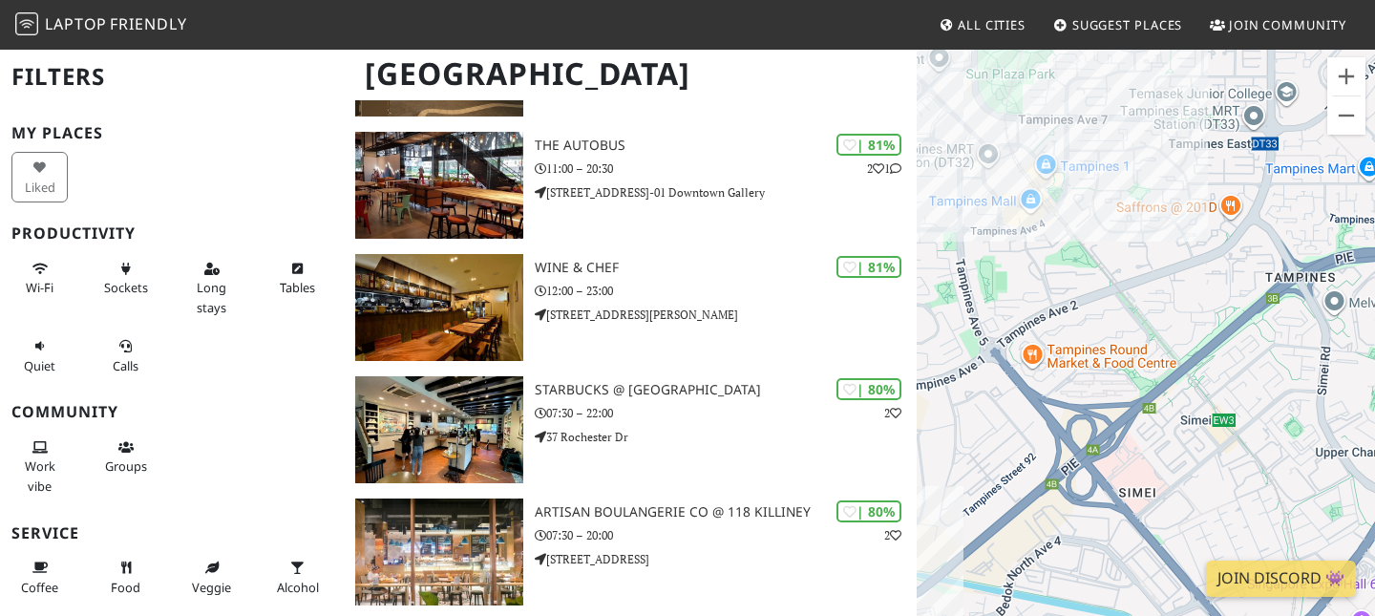
drag, startPoint x: 1204, startPoint y: 406, endPoint x: 1050, endPoint y: 305, distance: 184.9
click at [1050, 305] on div "To navigate, press the arrow keys." at bounding box center [1146, 356] width 458 height 616
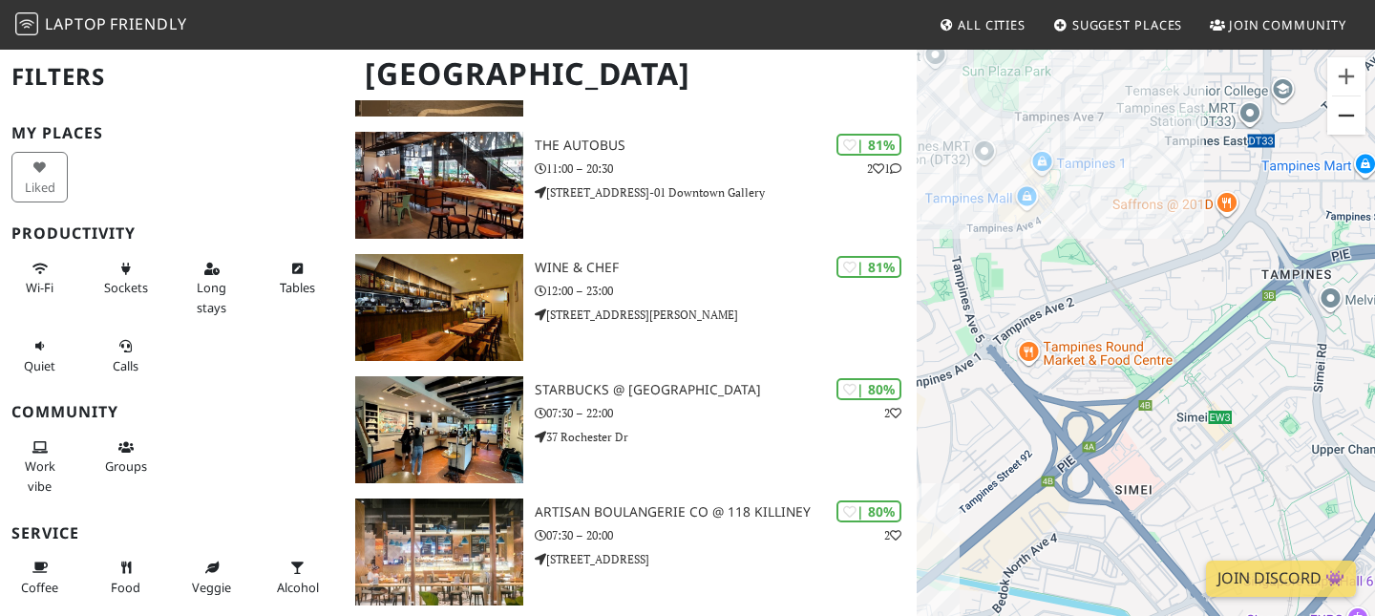
click at [1359, 118] on button "Zoom out" at bounding box center [1347, 115] width 38 height 38
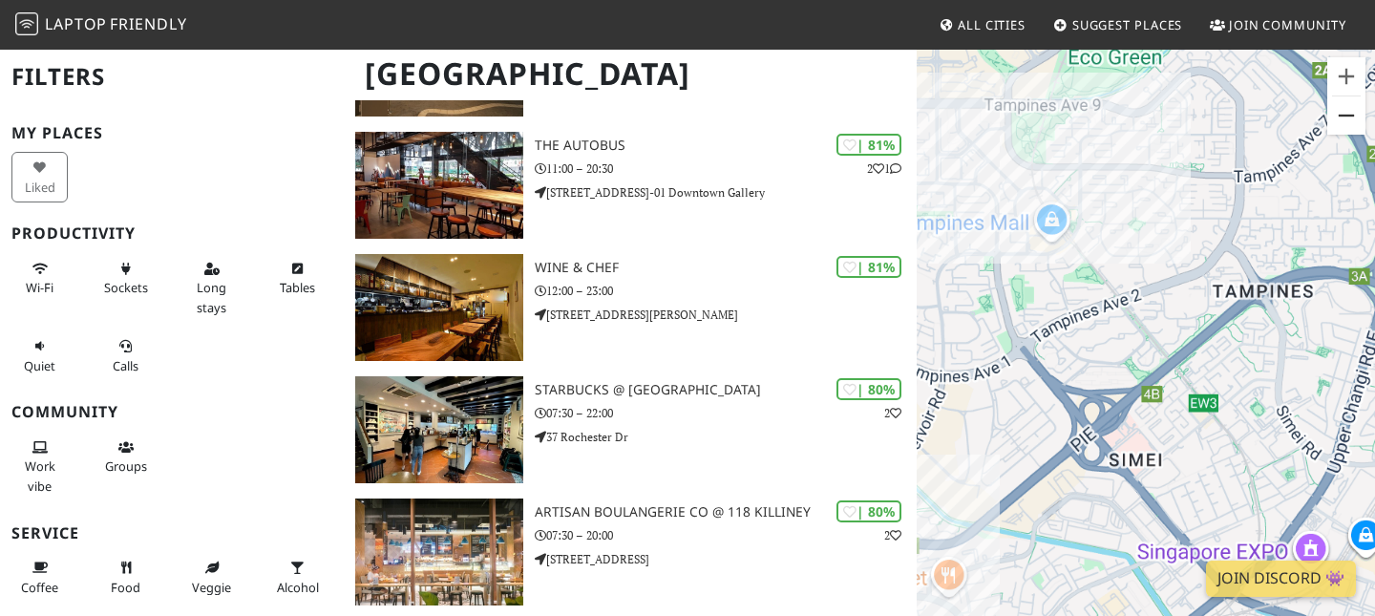
click at [1359, 118] on button "Zoom out" at bounding box center [1347, 115] width 38 height 38
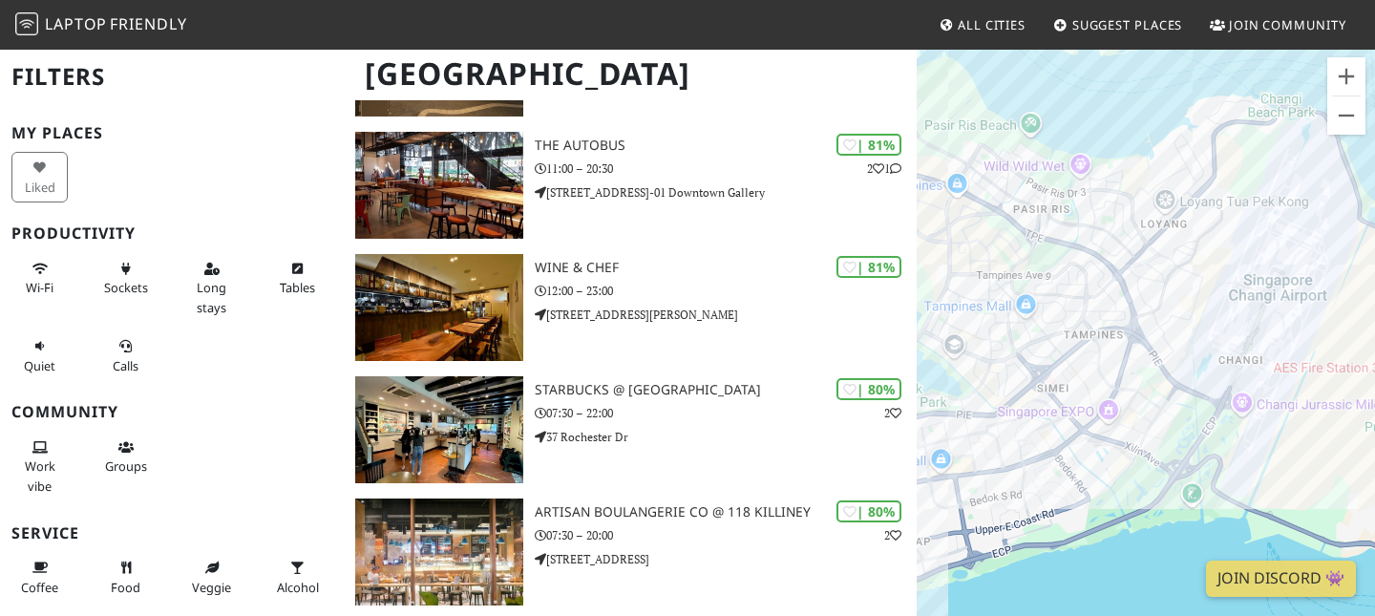
drag, startPoint x: 1226, startPoint y: 335, endPoint x: 1127, endPoint y: 322, distance: 100.2
click at [1122, 334] on div "To navigate, press the arrow keys." at bounding box center [1146, 356] width 458 height 616
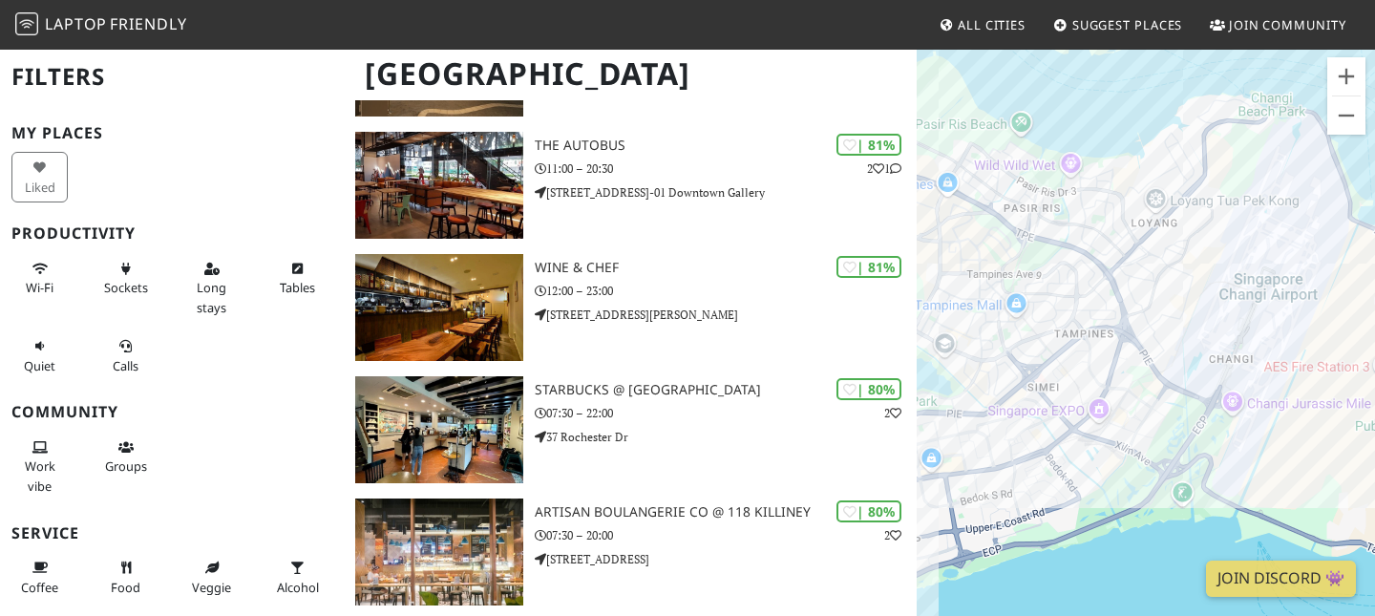
drag, startPoint x: 1133, startPoint y: 316, endPoint x: 1149, endPoint y: 316, distance: 16.2
click at [1149, 316] on div "To navigate, press the arrow keys." at bounding box center [1146, 356] width 458 height 616
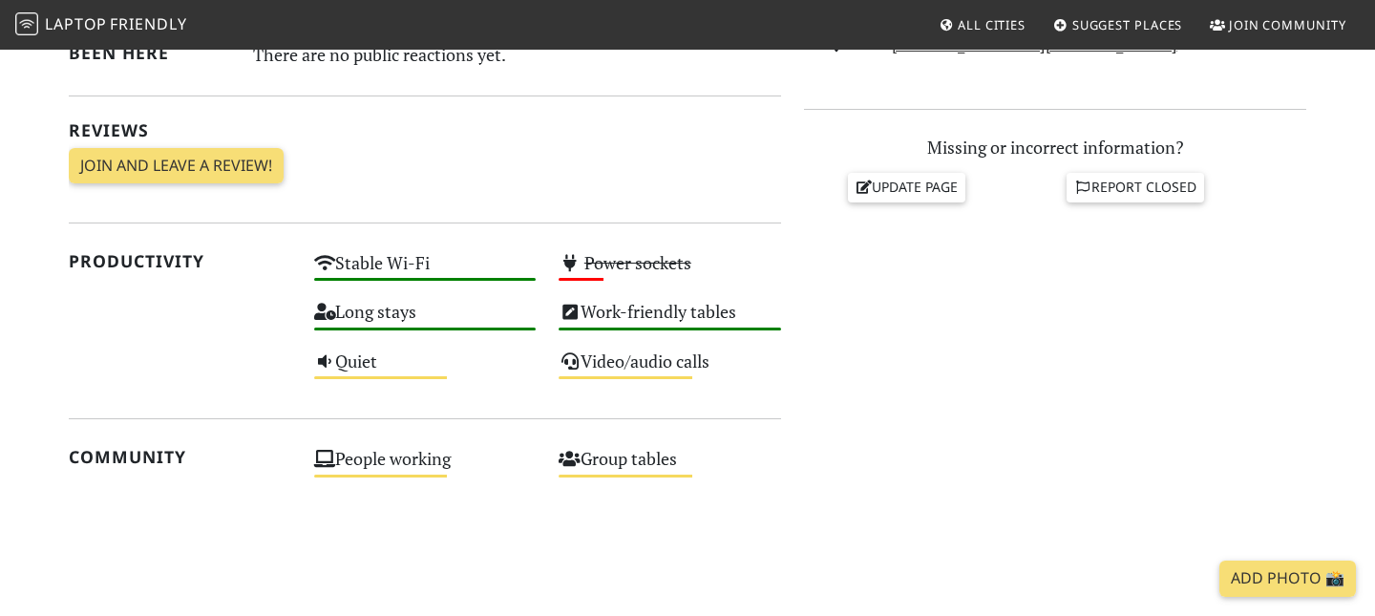
scroll to position [743, 0]
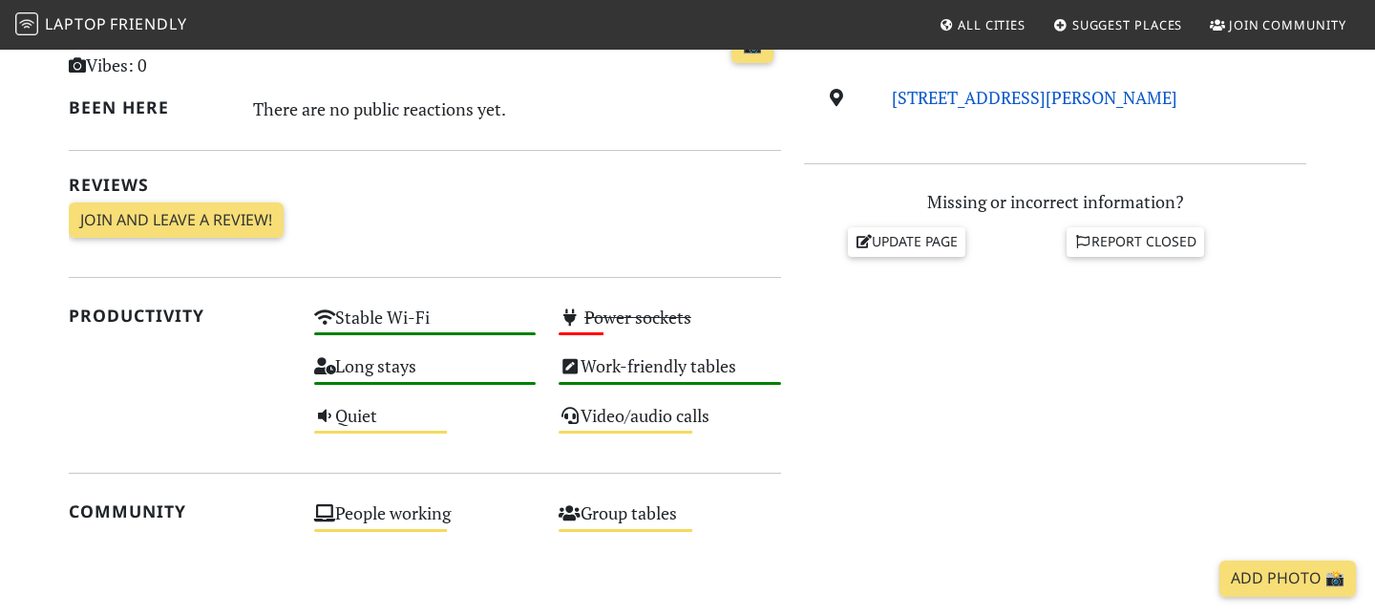
click at [1001, 106] on link "[STREET_ADDRESS][PERSON_NAME]" at bounding box center [1035, 97] width 286 height 23
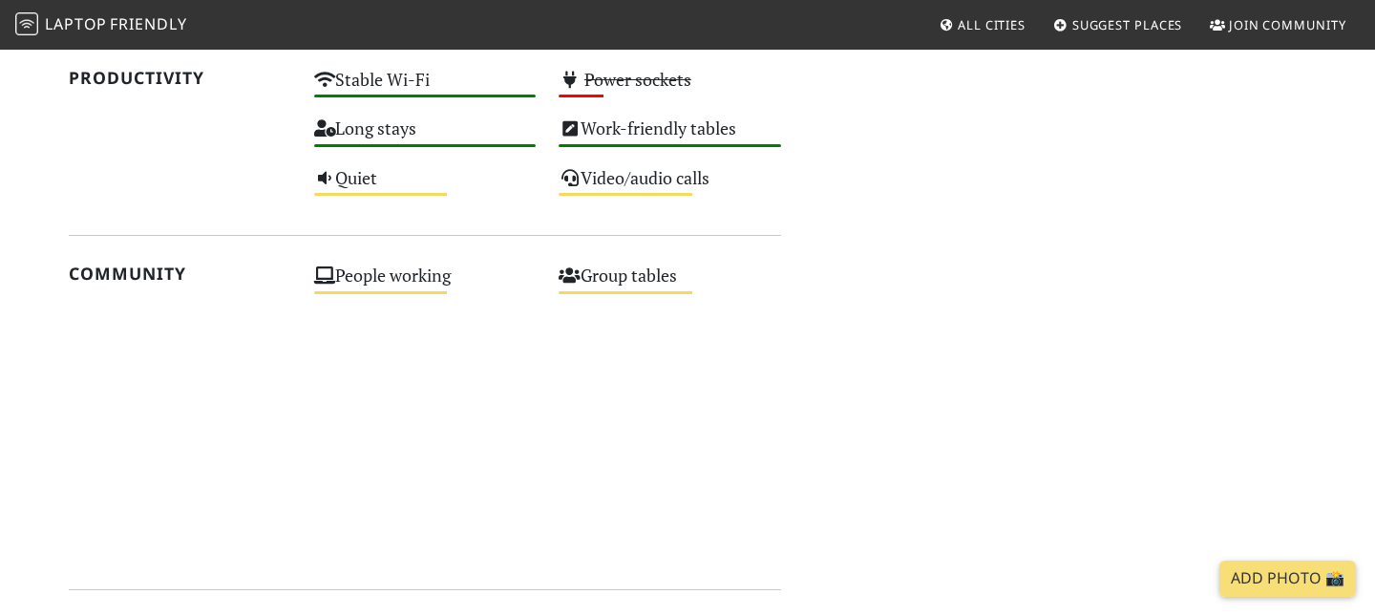
scroll to position [532, 0]
